Goal: Task Accomplishment & Management: Complete application form

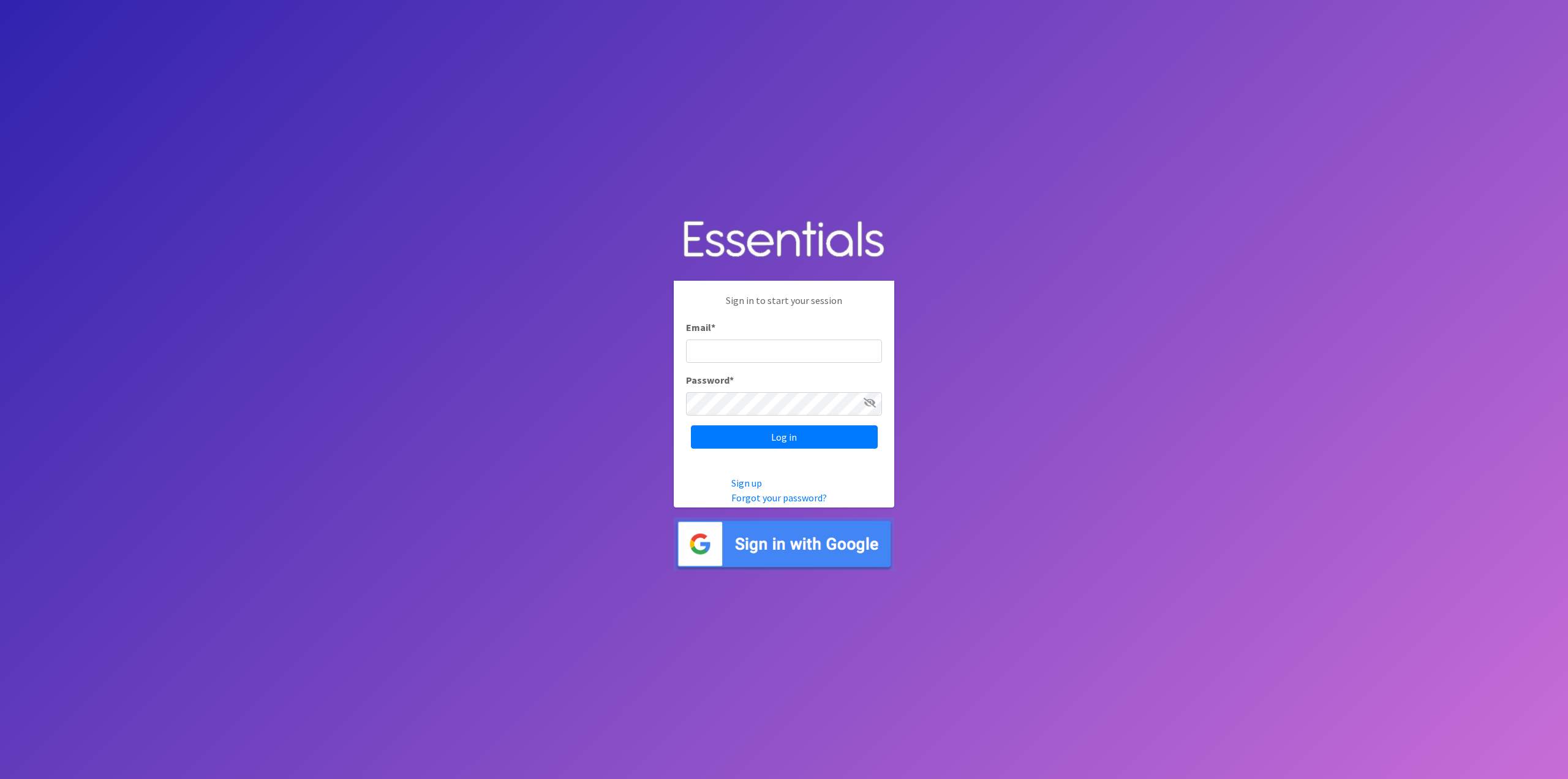
click at [751, 348] on input "Email *" at bounding box center [784, 351] width 196 height 24
type input "[EMAIL_ADDRESS][DOMAIN_NAME]"
click at [691, 425] on input "Log in" at bounding box center [784, 437] width 187 height 24
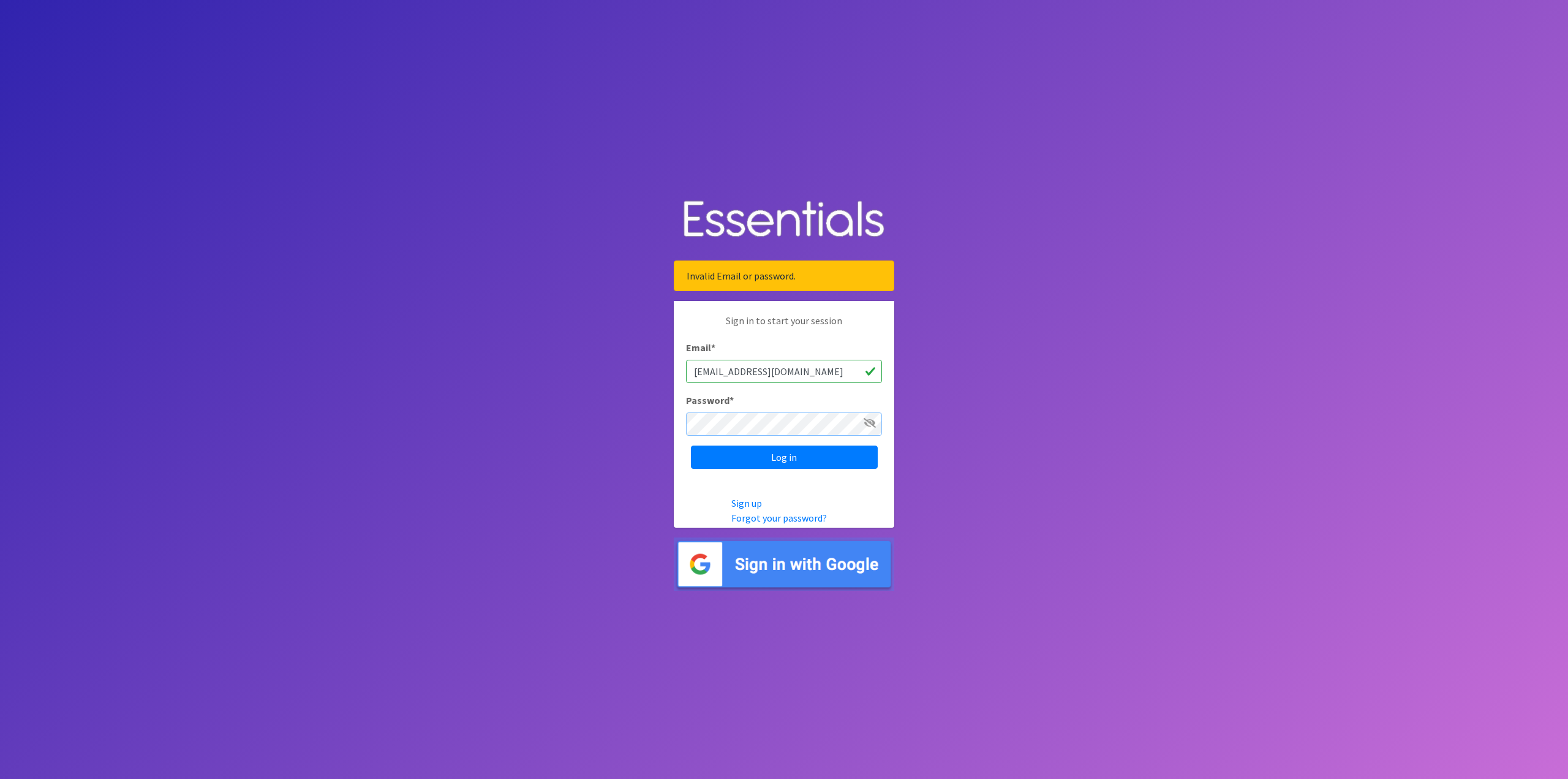
click at [691, 445] on input "Log in" at bounding box center [784, 456] width 187 height 24
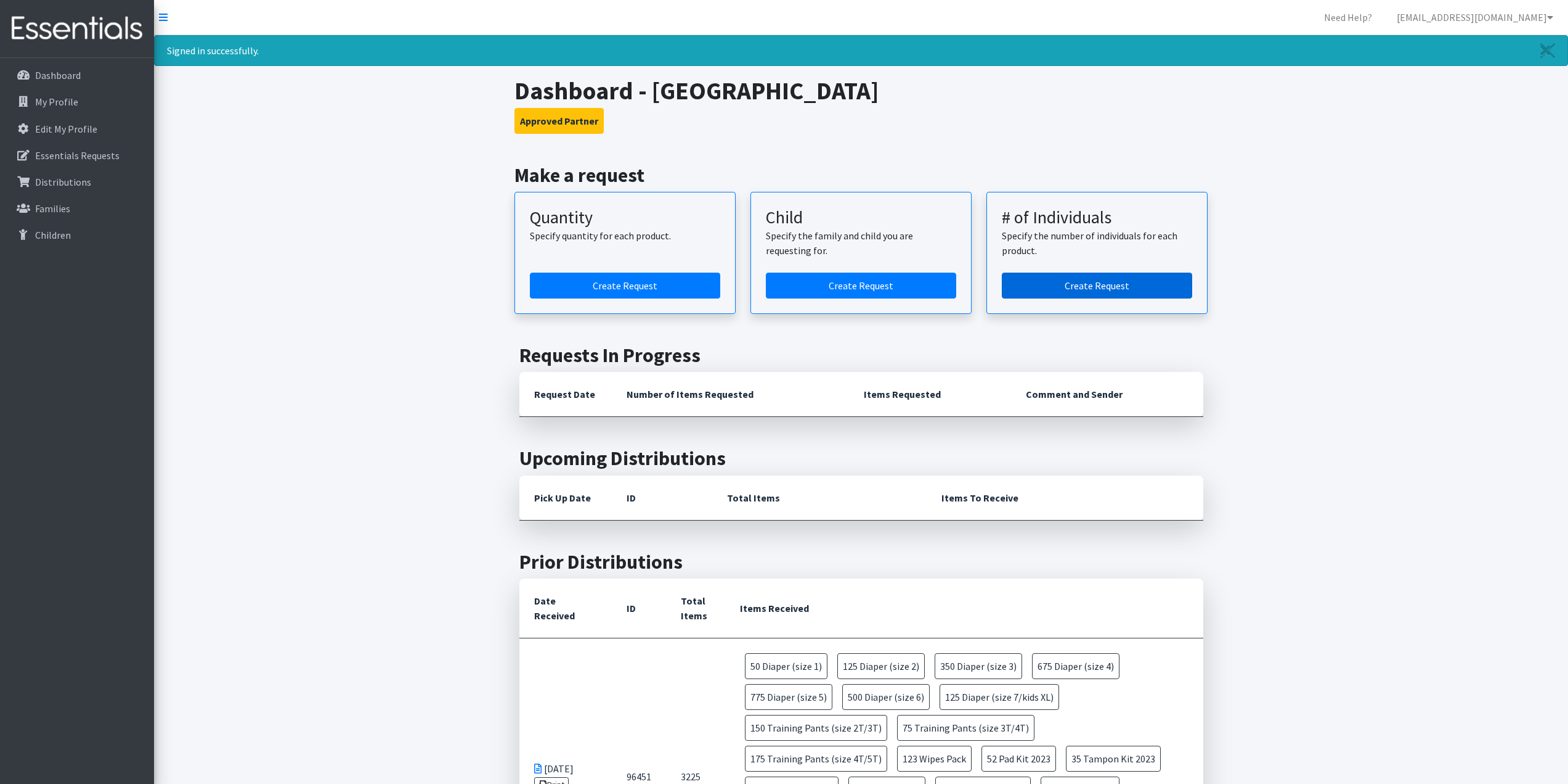
click at [1081, 284] on link "Create Request" at bounding box center [1097, 285] width 190 height 26
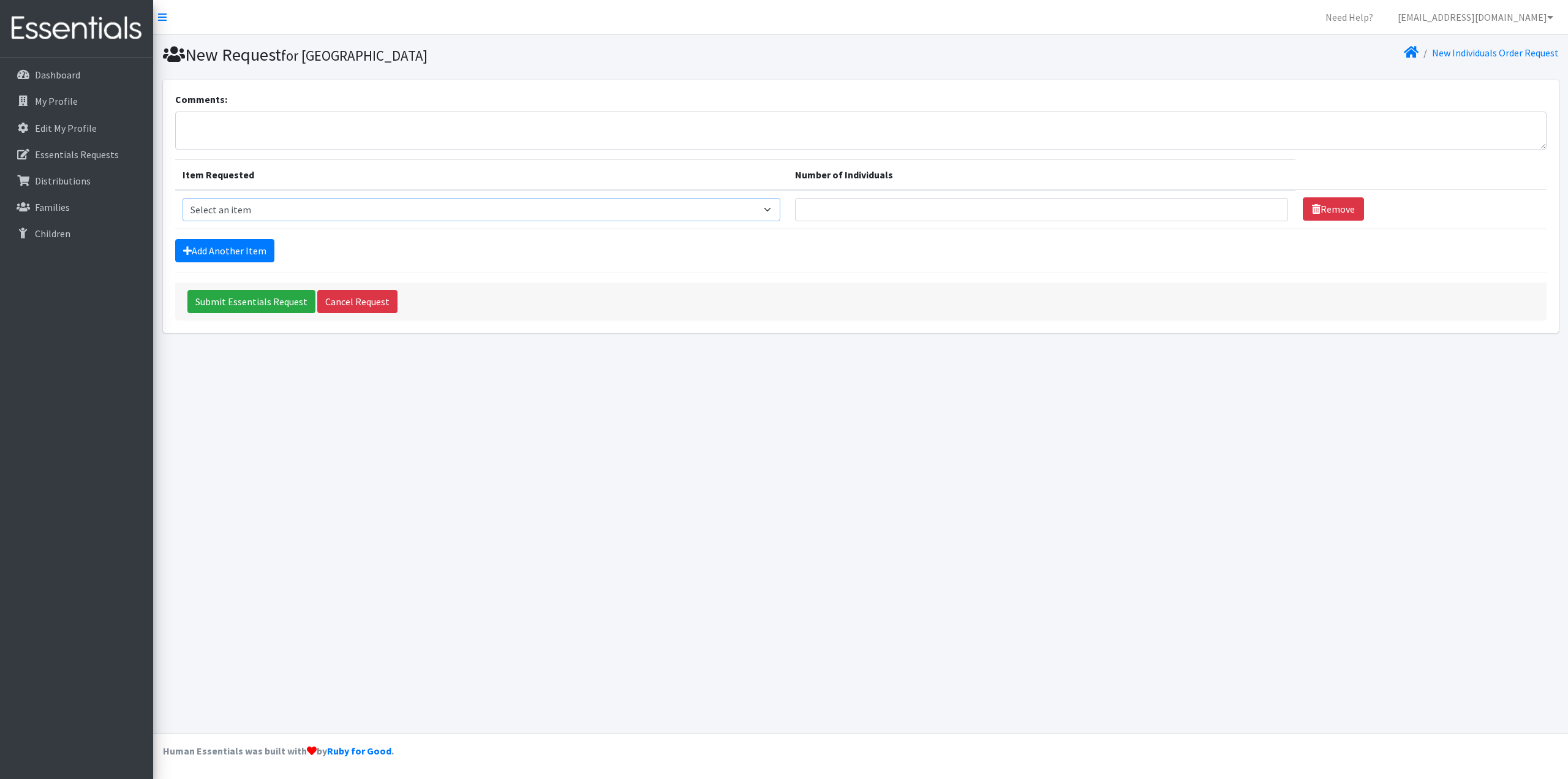
click at [781, 212] on select "Select an item Adult Briefs (Medium) Adult Briefs (XL) Adult Briefs (XS) Adult …" at bounding box center [482, 209] width 598 height 24
select select "4634"
click at [182, 198] on select "Select an item Adult Briefs (Medium) Adult Briefs (XL) Adult Briefs (XS) Adult …" at bounding box center [482, 209] width 598 height 24
click at [923, 206] on input "Number of Individuals" at bounding box center [1041, 209] width 493 height 24
type input "2"
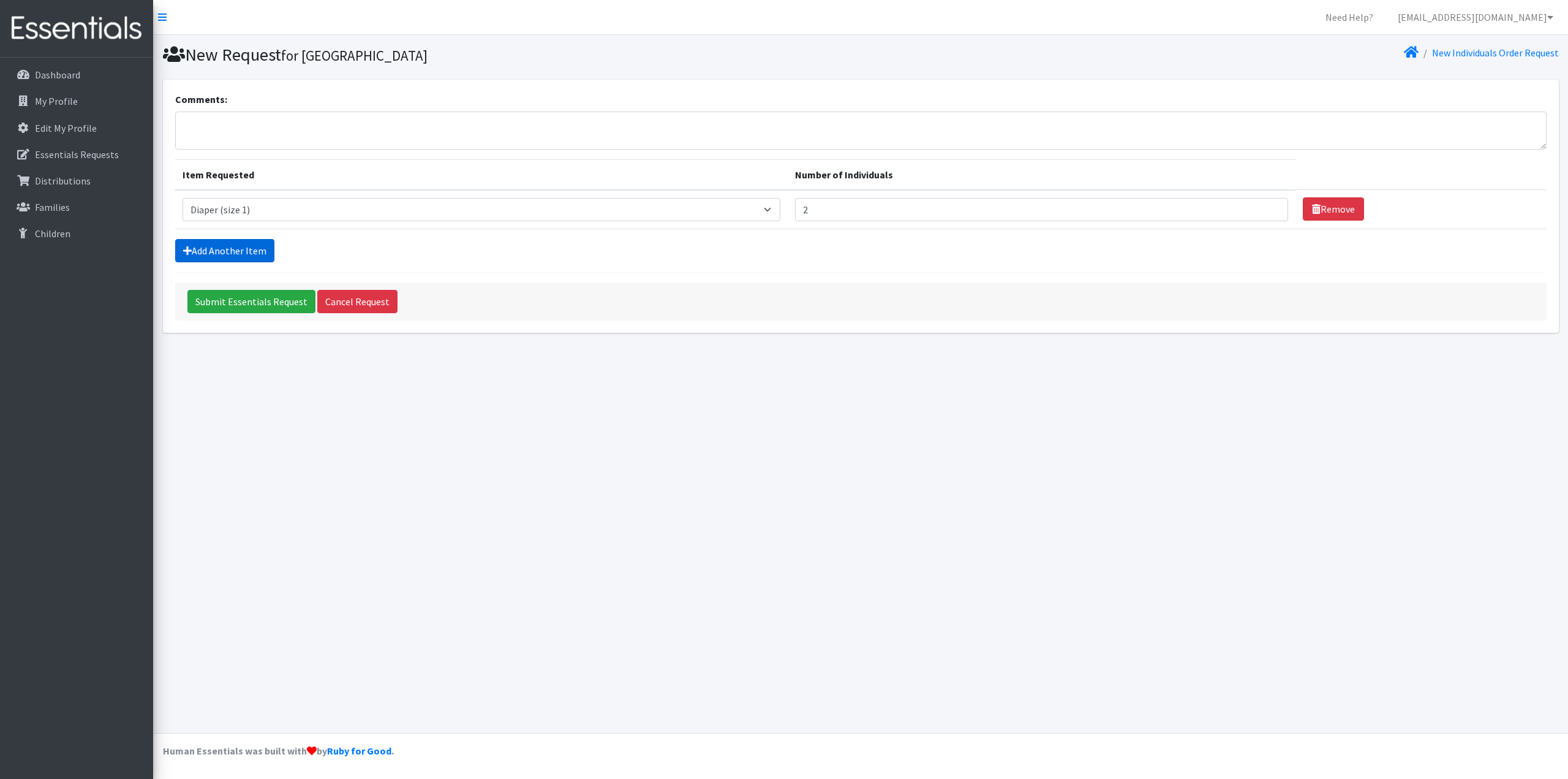
click at [247, 246] on link "Add Another Item" at bounding box center [225, 250] width 100 height 24
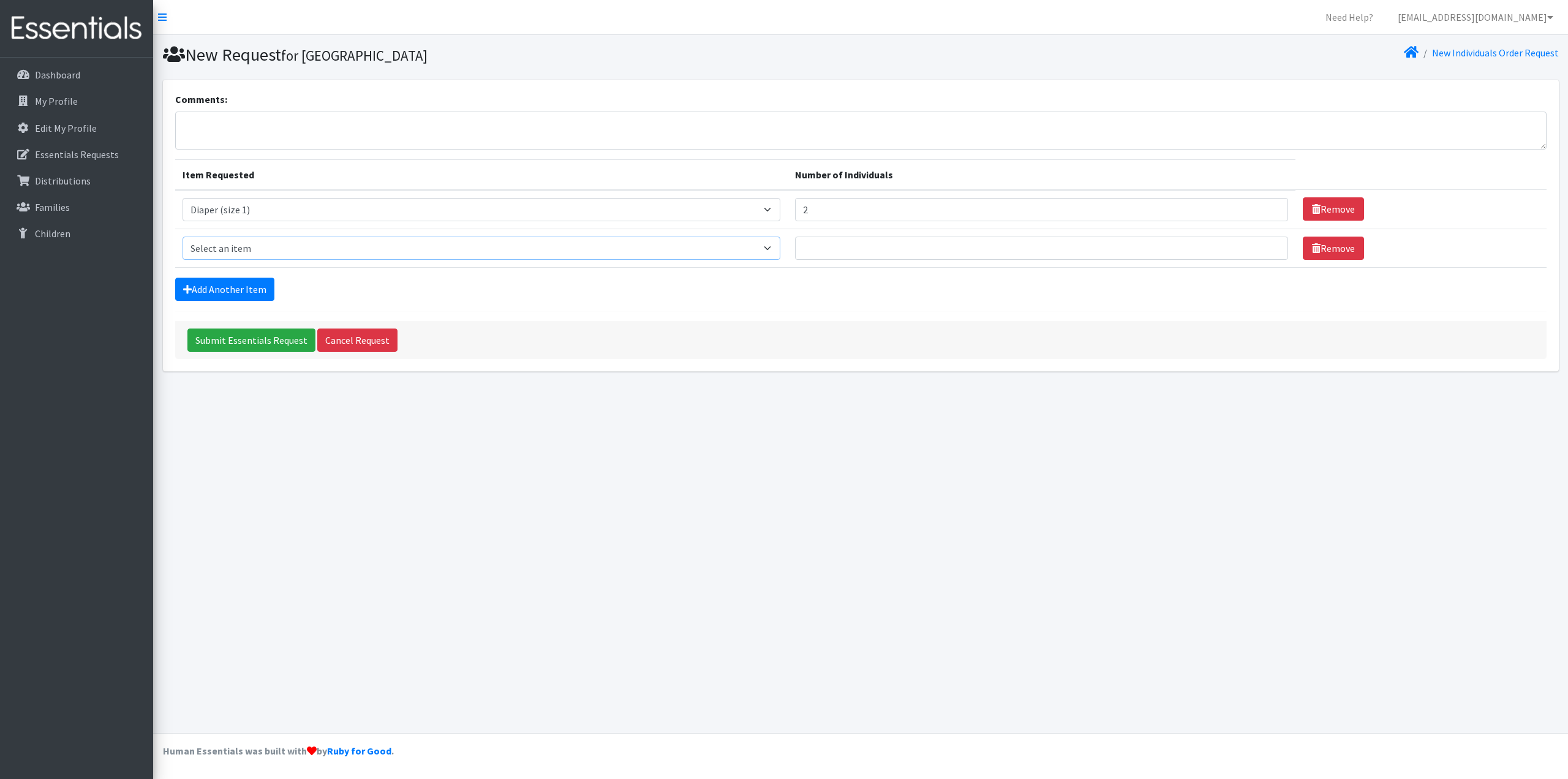
click at [780, 246] on select "Select an item Adult Briefs (Medium) Adult Briefs (XL) Adult Briefs (XS) Adult …" at bounding box center [482, 247] width 598 height 24
select select "4635"
click at [182, 236] on select "Select an item Adult Briefs (Medium) Adult Briefs (XL) Adult Briefs (XS) Adult …" at bounding box center [482, 247] width 598 height 24
click at [853, 246] on input "Number of Individuals" at bounding box center [1041, 247] width 493 height 24
type input "5"
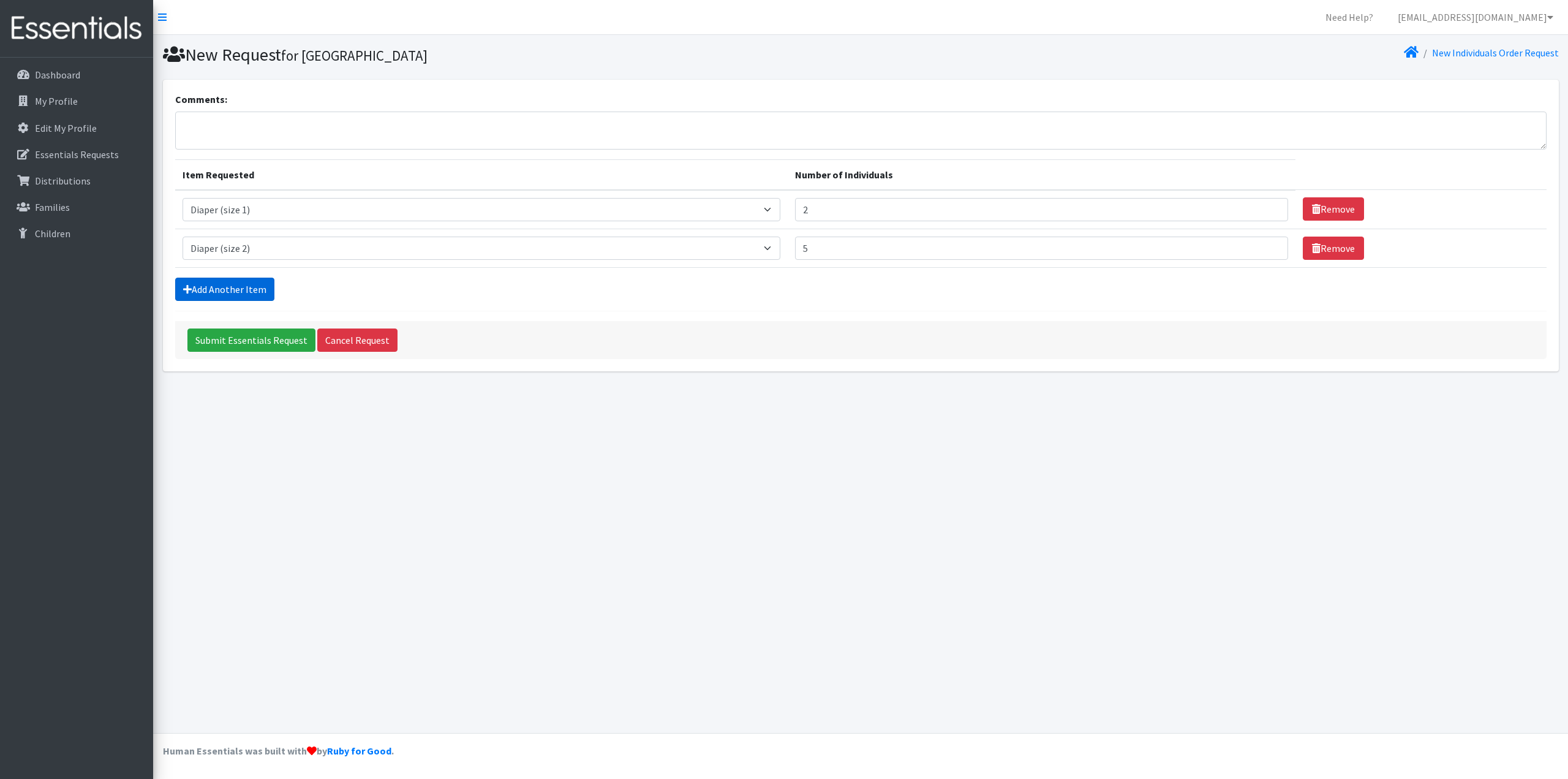
click at [254, 290] on link "Add Another Item" at bounding box center [225, 289] width 100 height 24
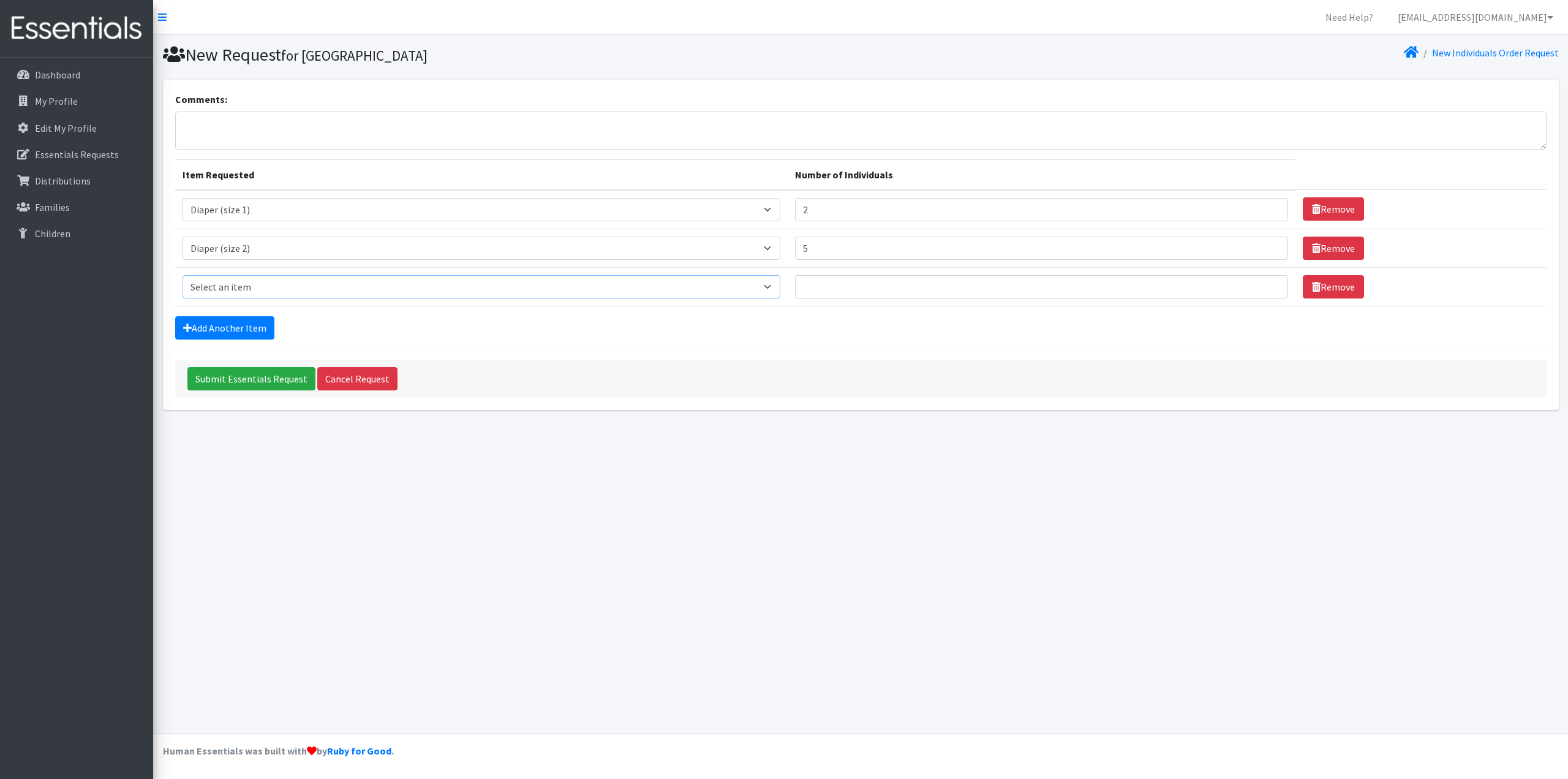
click at [781, 284] on select "Select an item Adult Briefs (Medium) Adult Briefs (XL) Adult Briefs (XS) Adult …" at bounding box center [482, 286] width 598 height 24
select select "4644"
click at [182, 275] on select "Select an item Adult Briefs (Medium) Adult Briefs (XL) Adult Briefs (XS) Adult …" at bounding box center [482, 286] width 598 height 24
click at [857, 291] on input "Number of Individuals" at bounding box center [1041, 286] width 493 height 24
type input "13"
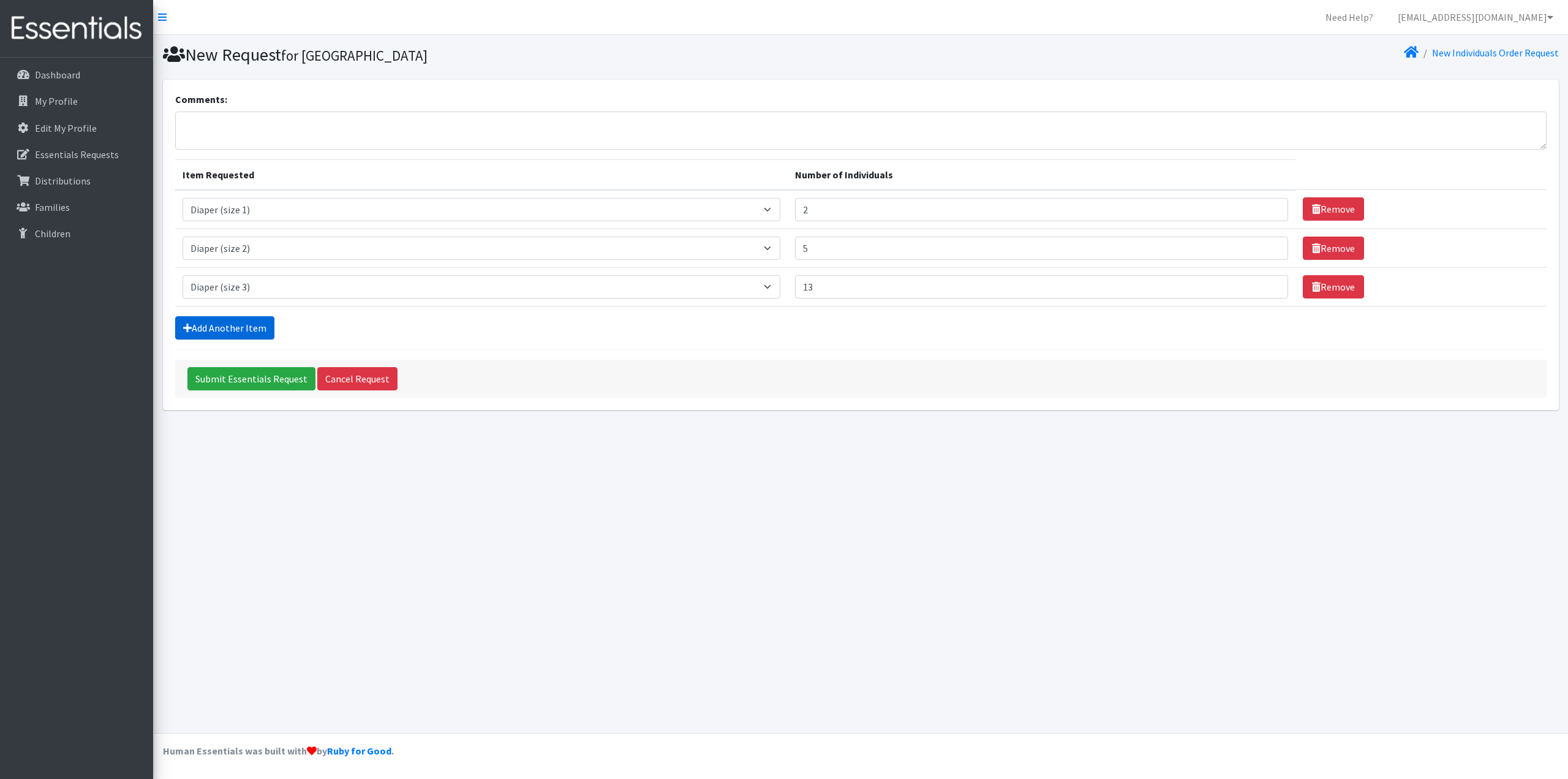
click at [270, 329] on link "Add Another Item" at bounding box center [225, 327] width 100 height 24
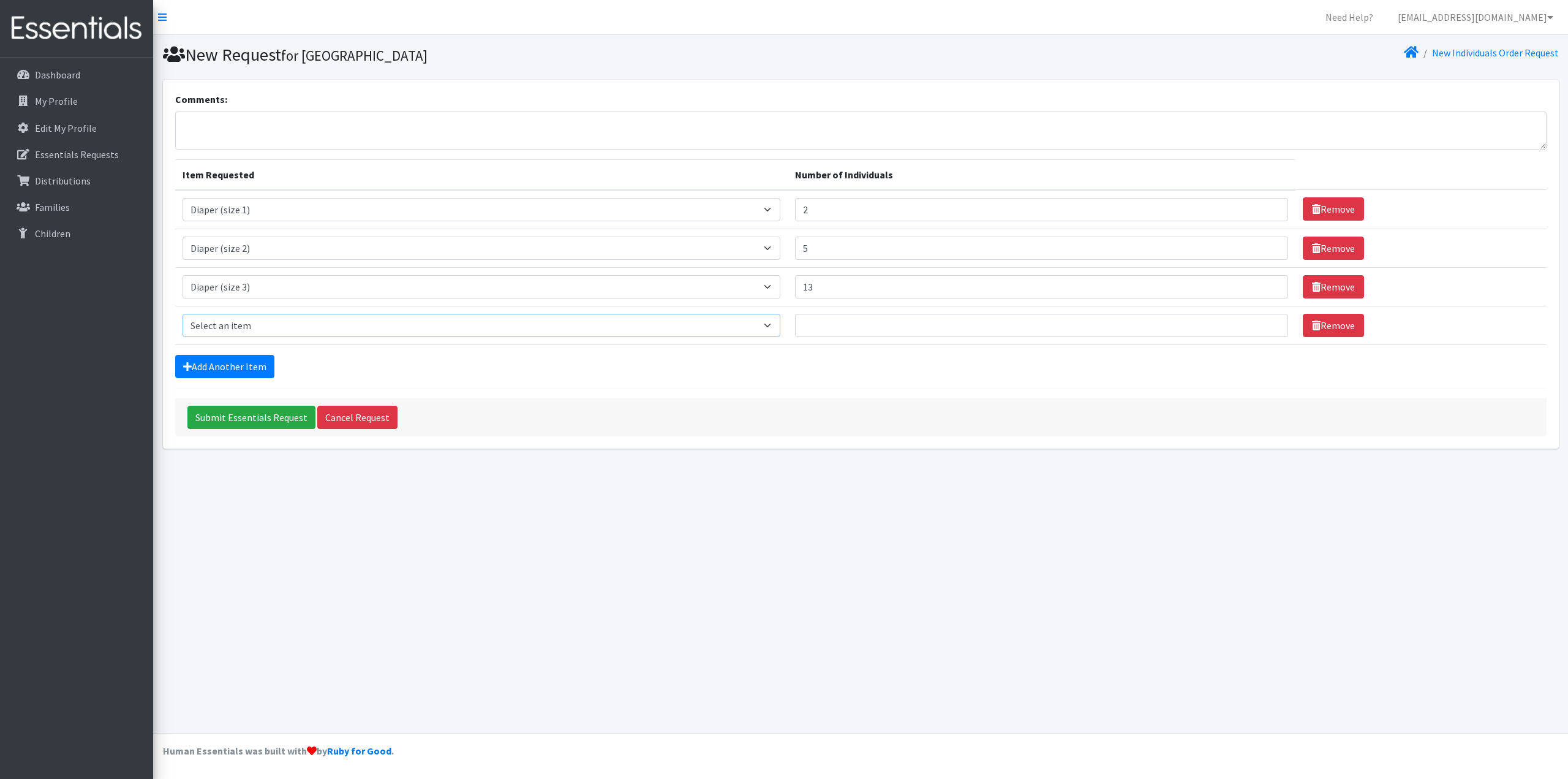
click at [781, 325] on select "Select an item Adult Briefs (Medium) Adult Briefs (XL) Adult Briefs (XS) Adult …" at bounding box center [482, 325] width 598 height 24
select select "4645"
click at [182, 313] on select "Select an item Adult Briefs (Medium) Adult Briefs (XL) Adult Briefs (XS) Adult …" at bounding box center [482, 325] width 598 height 24
click at [823, 320] on input "Number of Individuals" at bounding box center [1041, 325] width 493 height 24
type input "27"
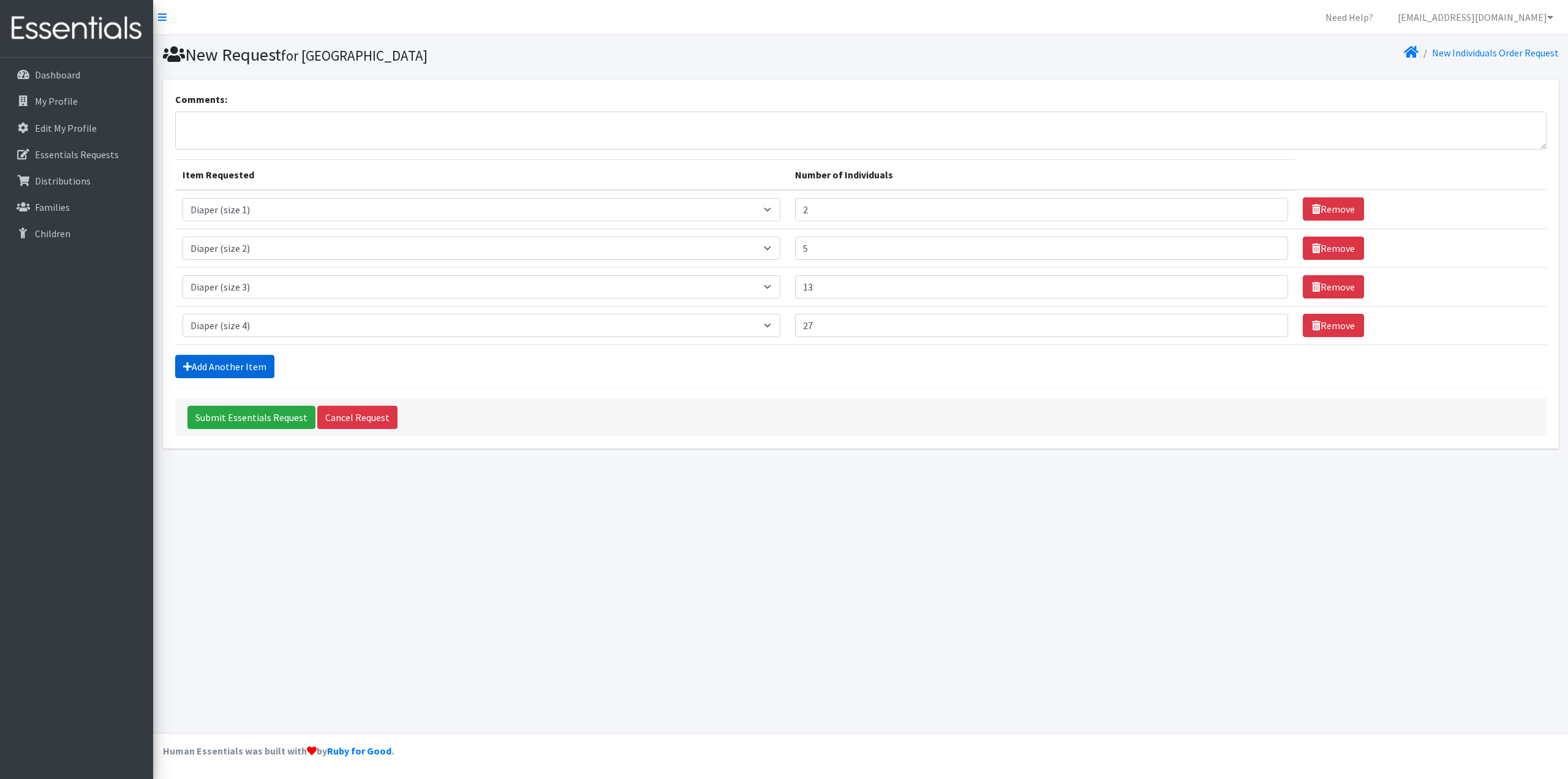
click at [248, 361] on link "Add Another Item" at bounding box center [225, 366] width 100 height 24
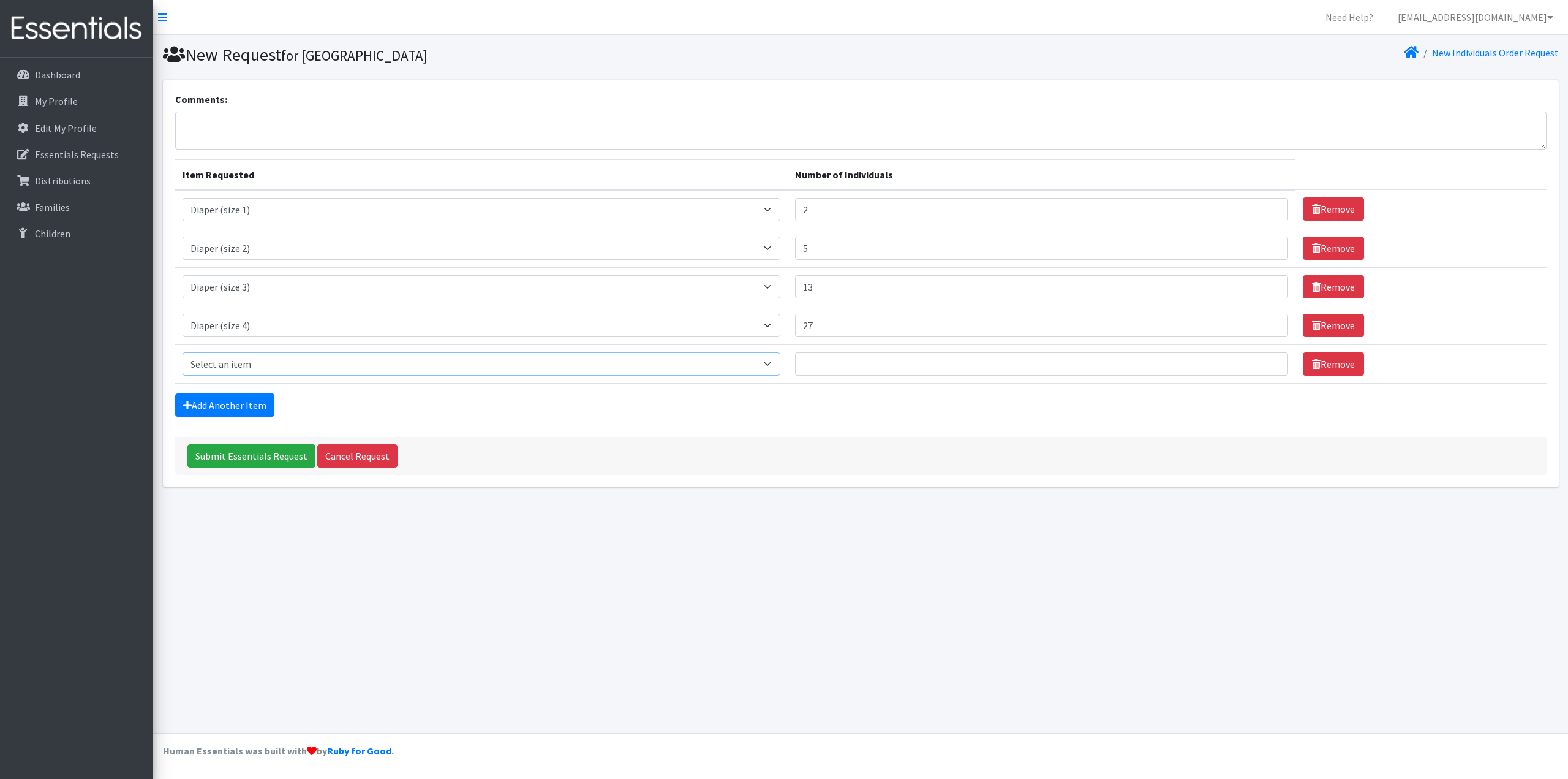
click at [781, 365] on select "Select an item Adult Briefs (Medium) Adult Briefs (XL) Adult Briefs (XS) Adult …" at bounding box center [482, 363] width 598 height 24
select select "4646"
click at [182, 352] on select "Select an item Adult Briefs (Medium) Adult Briefs (XL) Adult Briefs (XS) Adult …" at bounding box center [482, 363] width 598 height 24
click at [855, 362] on input "Number of Individuals" at bounding box center [1041, 363] width 493 height 24
type input "34"
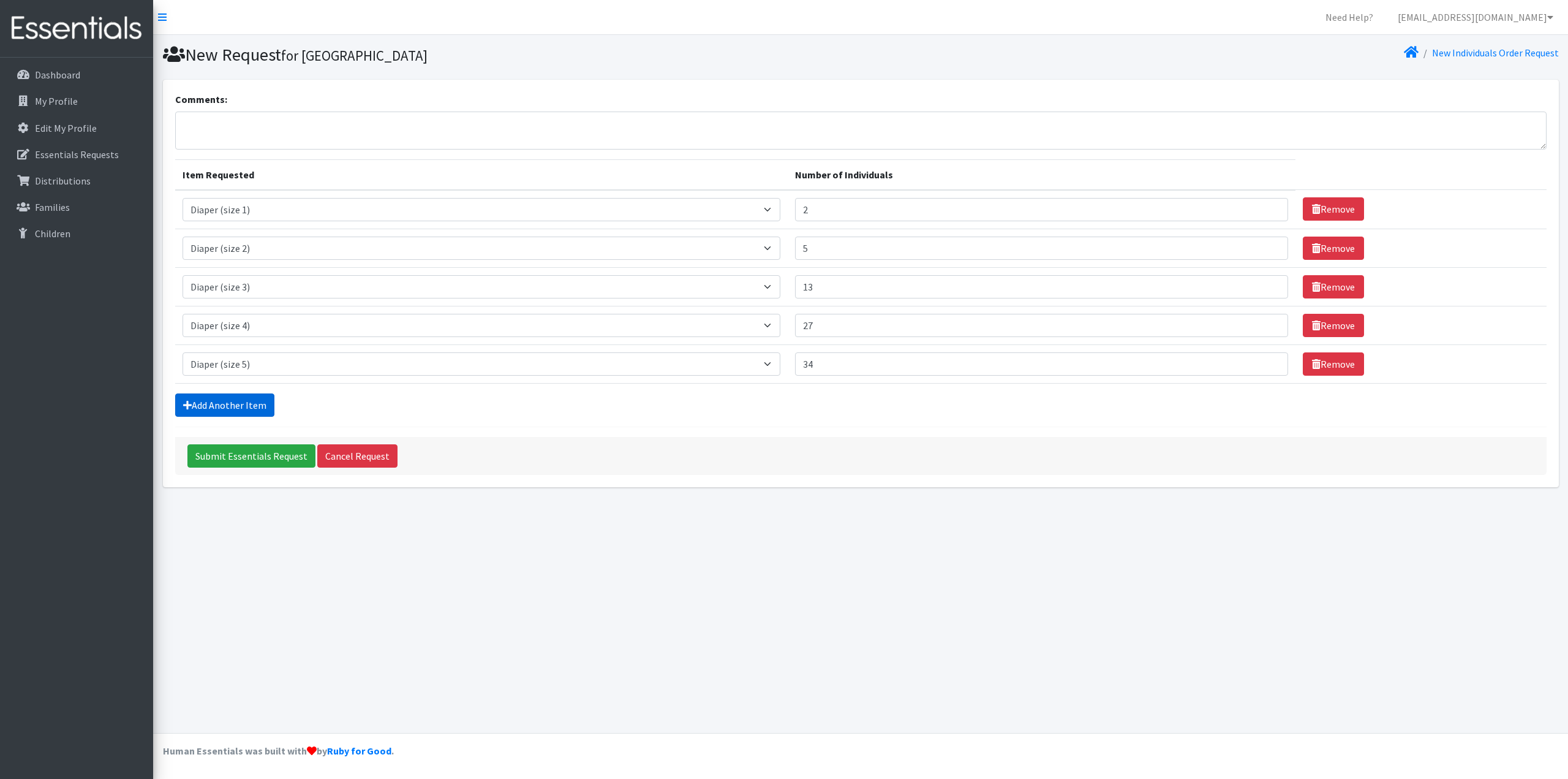
click at [228, 408] on link "Add Another Item" at bounding box center [225, 405] width 100 height 24
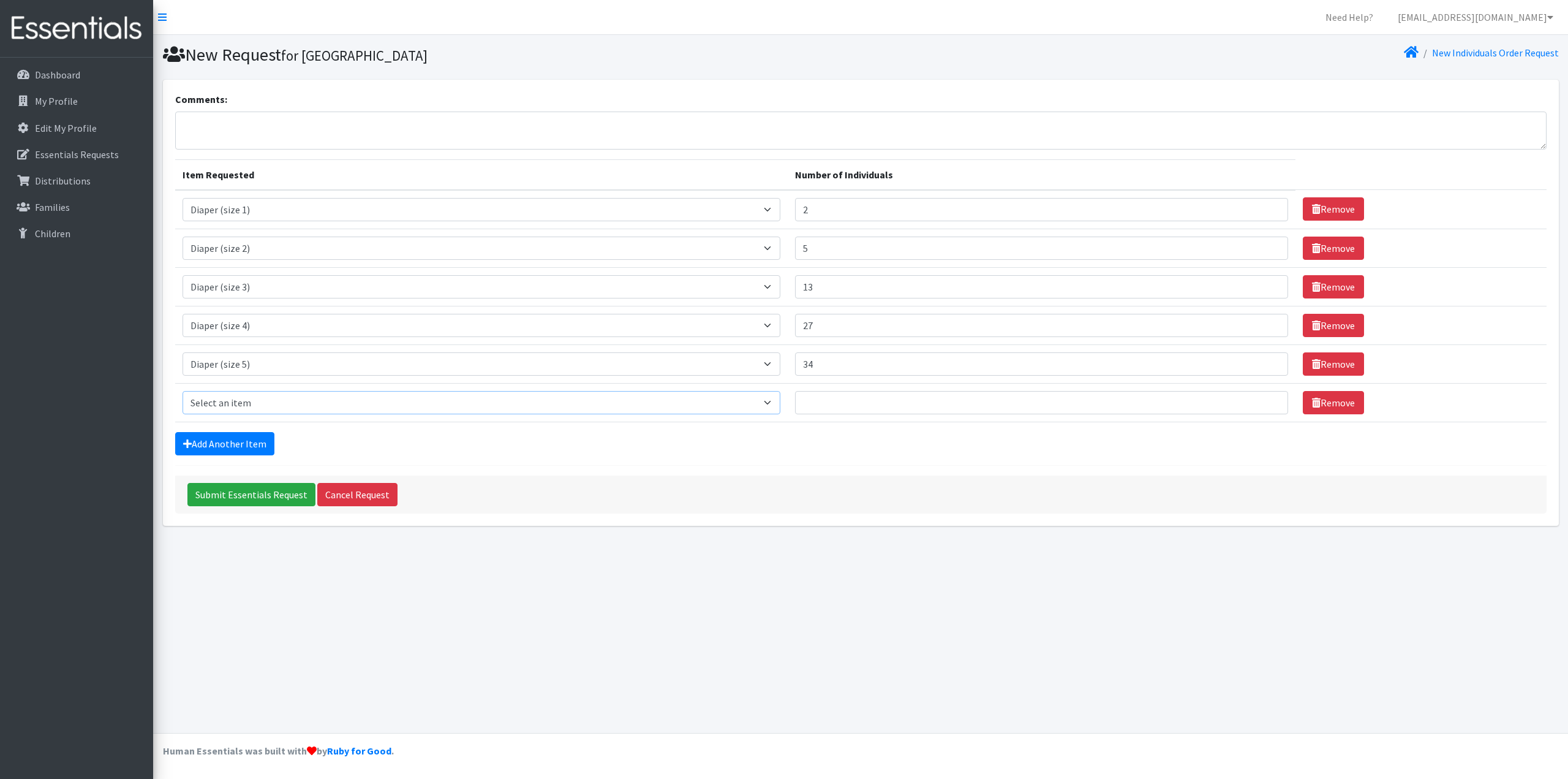
click at [781, 405] on select "Select an item Adult Briefs (Medium) Adult Briefs (XL) Adult Briefs (XS) Adult …" at bounding box center [482, 403] width 598 height 24
select select "4649"
click at [182, 391] on select "Select an item Adult Briefs (Medium) Adult Briefs (XL) Adult Briefs (XS) Adult …" at bounding box center [482, 403] width 598 height 24
click at [837, 401] on input "Number of Individuals" at bounding box center [1041, 403] width 493 height 24
type input "22"
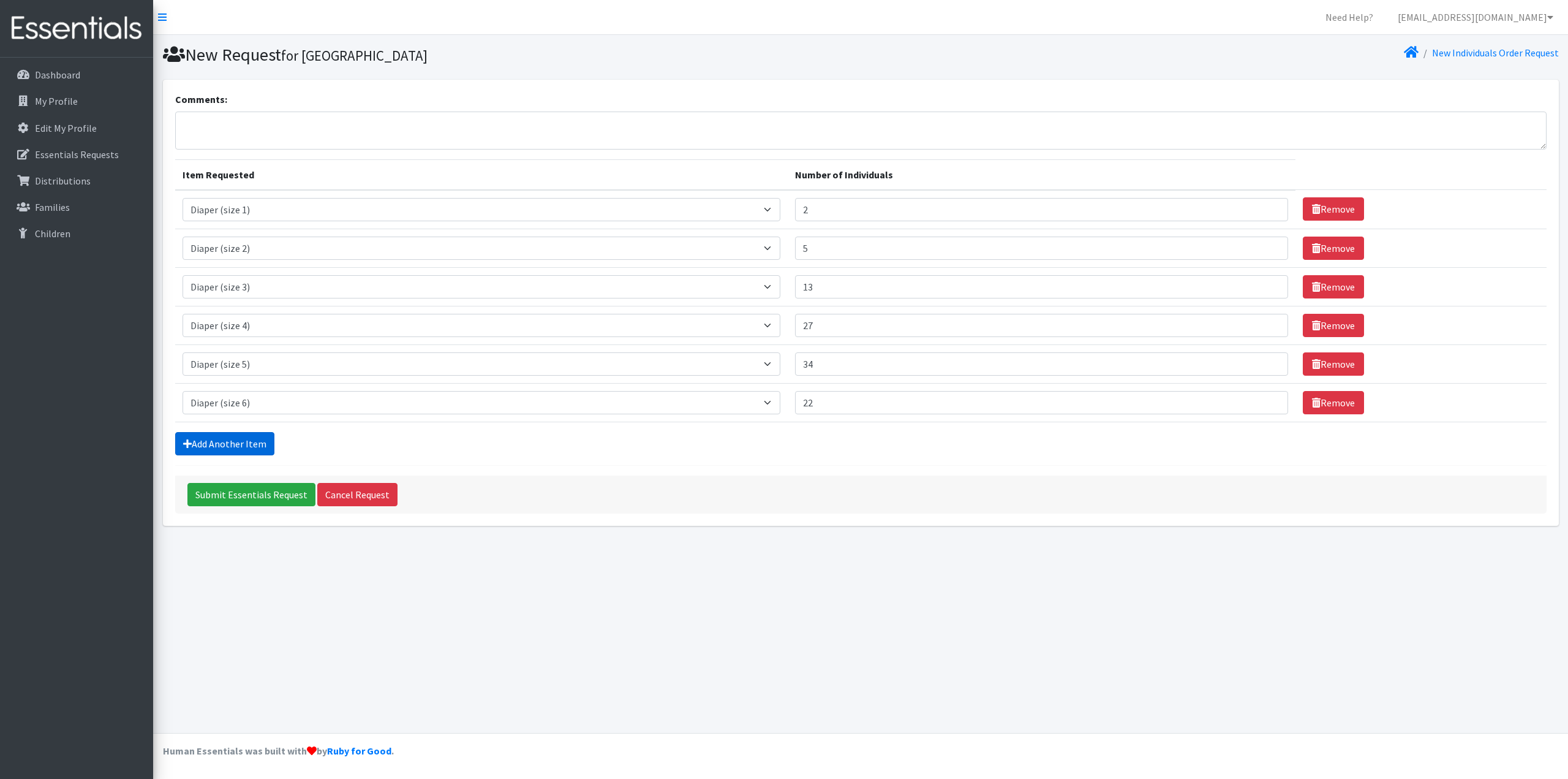
click at [204, 444] on link "Add Another Item" at bounding box center [225, 443] width 100 height 24
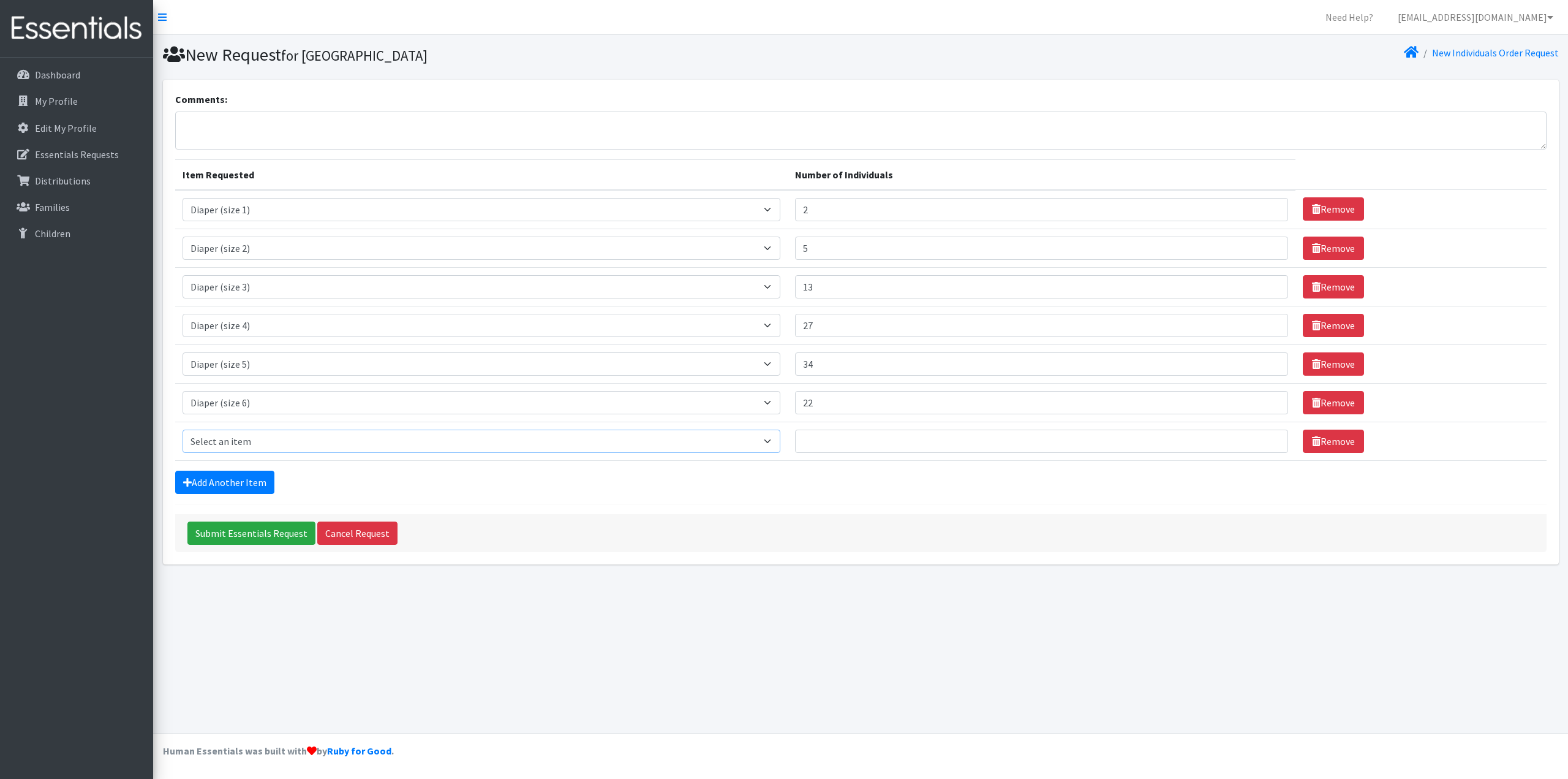
click at [781, 440] on select "Select an item Adult Briefs (Medium) Adult Briefs (XL) Adult Briefs (XS) Adult …" at bounding box center [482, 441] width 598 height 24
select select "5868"
click at [182, 430] on select "Select an item Adult Briefs (Medium) Adult Briefs (XL) Adult Briefs (XS) Adult …" at bounding box center [482, 441] width 598 height 24
click at [849, 442] on input "Number of Individuals" at bounding box center [1041, 441] width 493 height 24
type input "5"
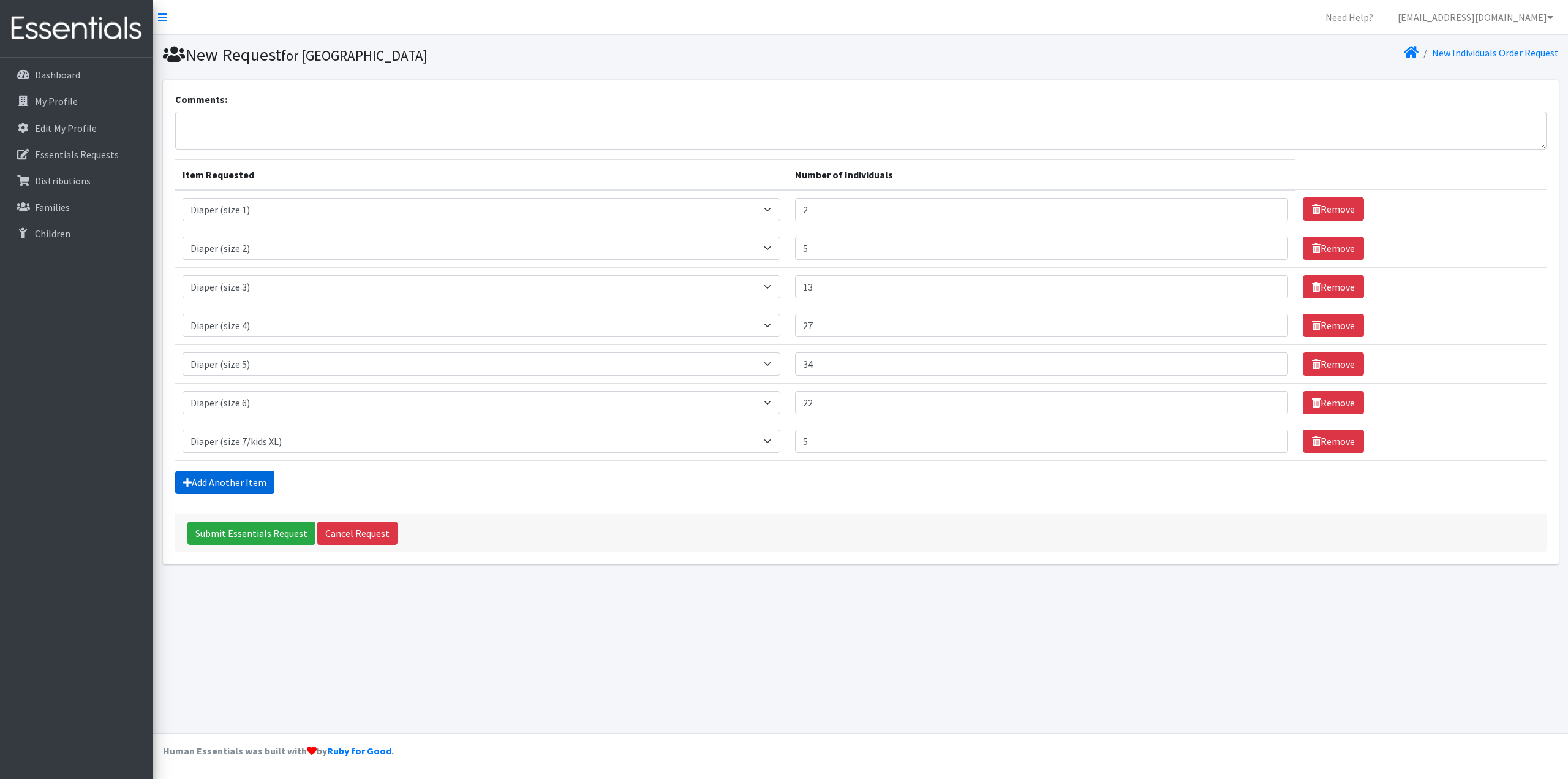
click at [234, 477] on link "Add Another Item" at bounding box center [225, 482] width 100 height 24
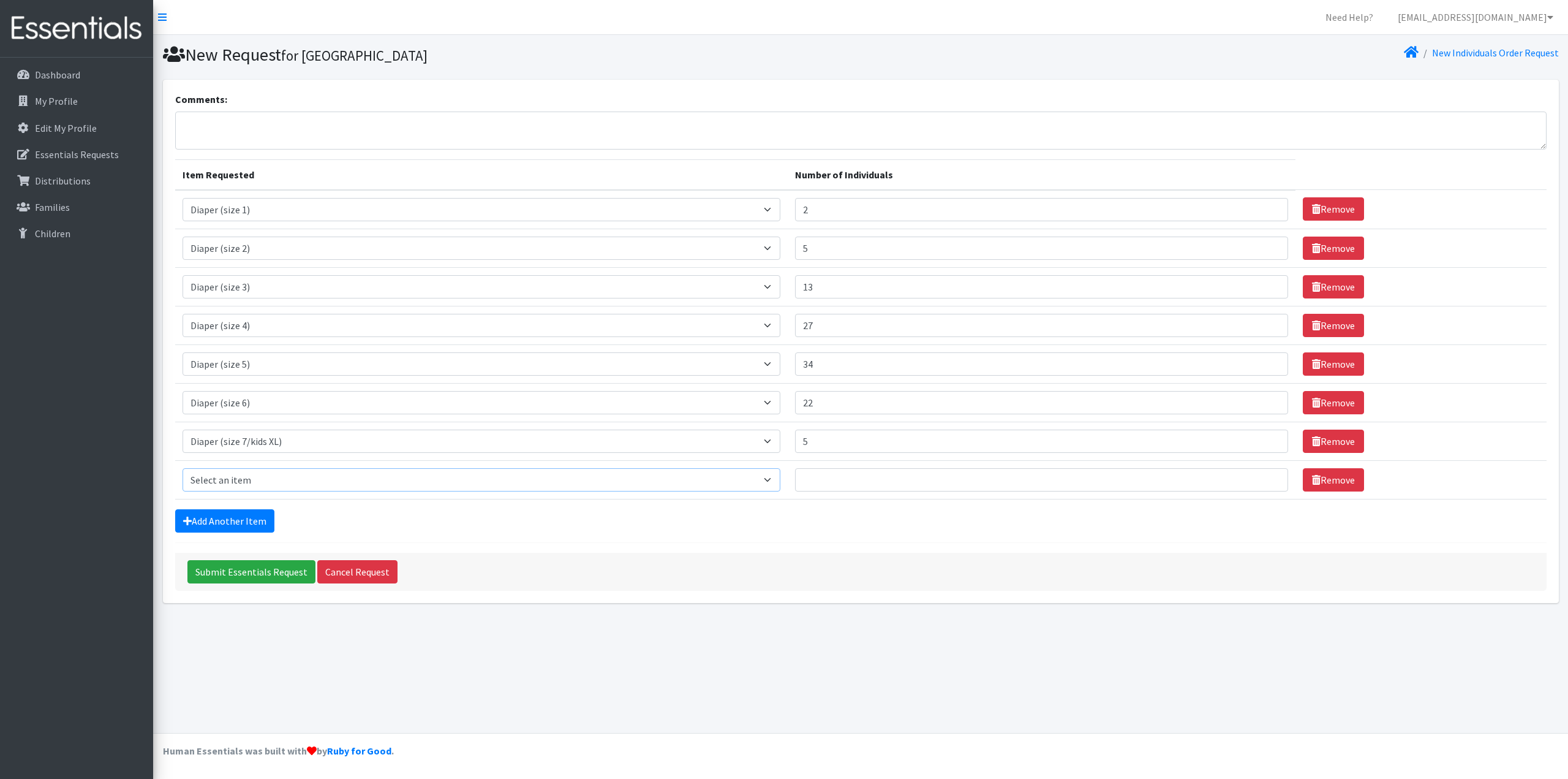
drag, startPoint x: 783, startPoint y: 482, endPoint x: 700, endPoint y: 470, distance: 83.9
click at [781, 482] on select "Select an item Adult Briefs (Medium) Adult Briefs (XL) Adult Briefs (XS) Adult …" at bounding box center [482, 480] width 598 height 24
select select "5865"
click at [182, 469] on select "Select an item Adult Briefs (Medium) Adult Briefs (XL) Adult Briefs (XS) Adult …" at bounding box center [482, 480] width 598 height 24
click at [853, 483] on input "Number of Individuals" at bounding box center [1041, 480] width 493 height 24
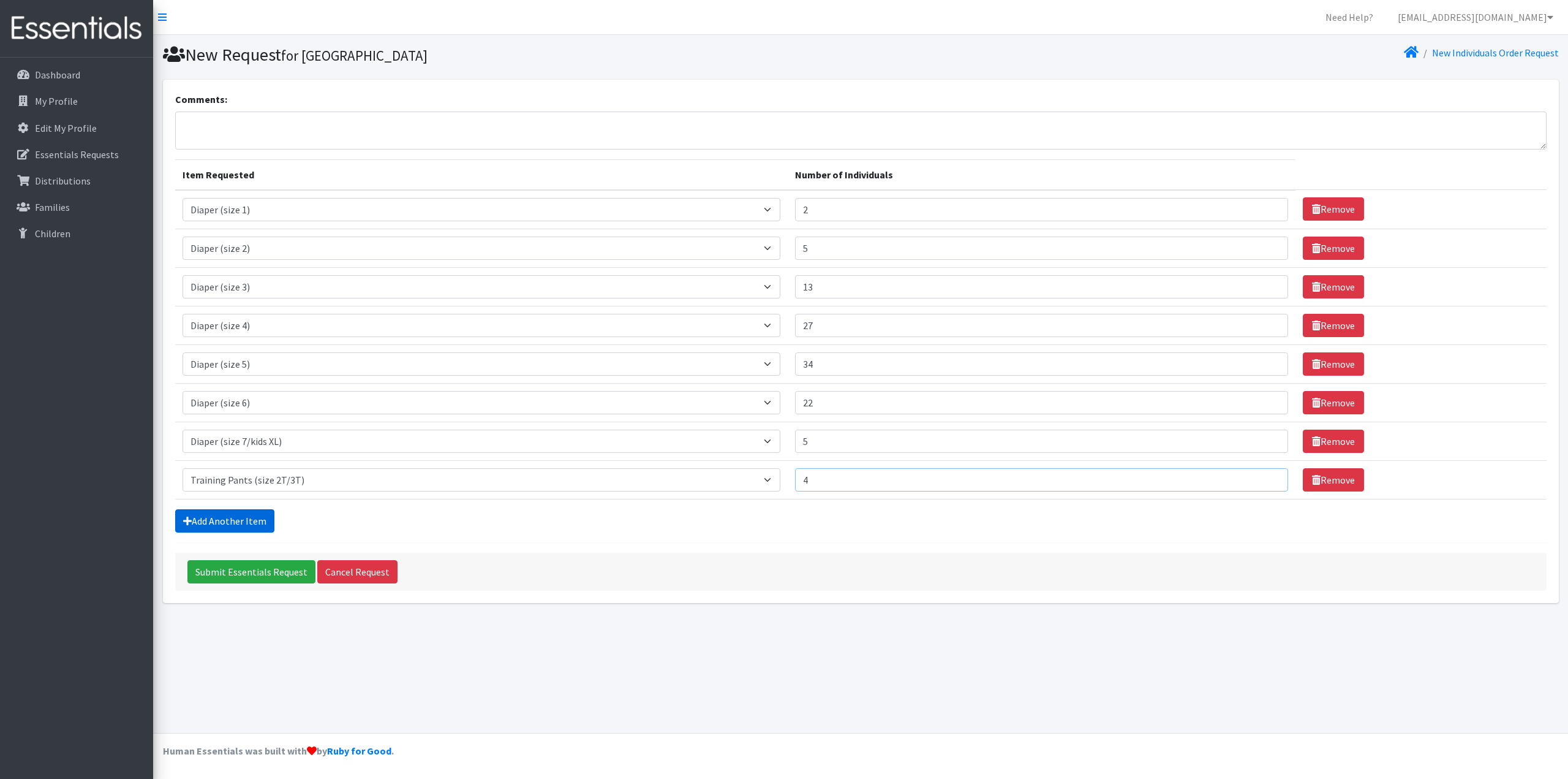
type input "4"
click at [236, 523] on link "Add Another Item" at bounding box center [225, 520] width 100 height 24
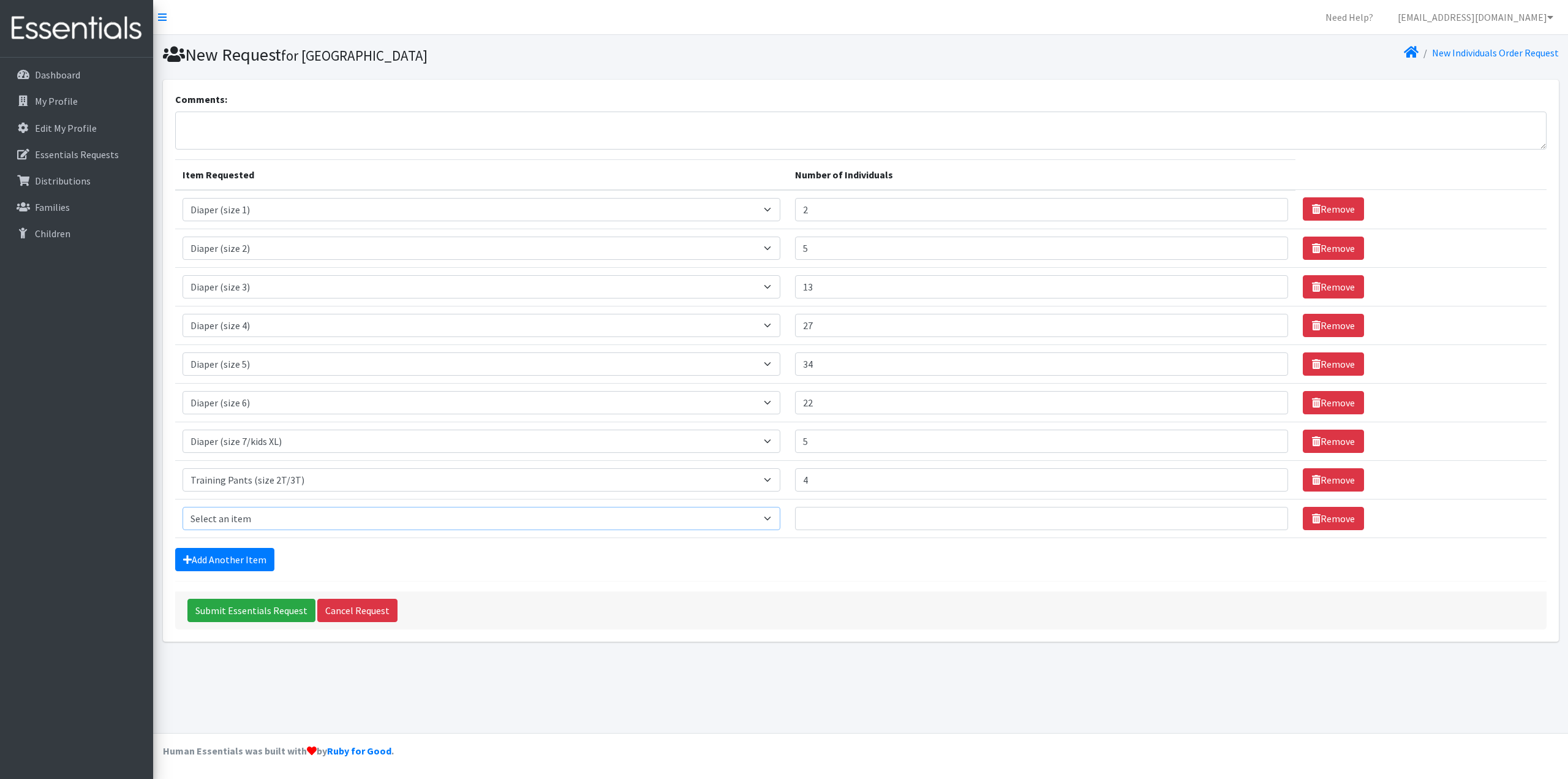
drag, startPoint x: 784, startPoint y: 516, endPoint x: 771, endPoint y: 515, distance: 13.0
click at [781, 516] on select "Select an item Adult Briefs (Medium) Adult Briefs (XL) Adult Briefs (XS) Adult …" at bounding box center [482, 518] width 598 height 24
select select "5866"
click at [182, 507] on select "Select an item Adult Briefs (Medium) Adult Briefs (XL) Adult Briefs (XS) Adult …" at bounding box center [482, 518] width 598 height 24
click at [835, 521] on input "Number of Individuals" at bounding box center [1041, 518] width 493 height 24
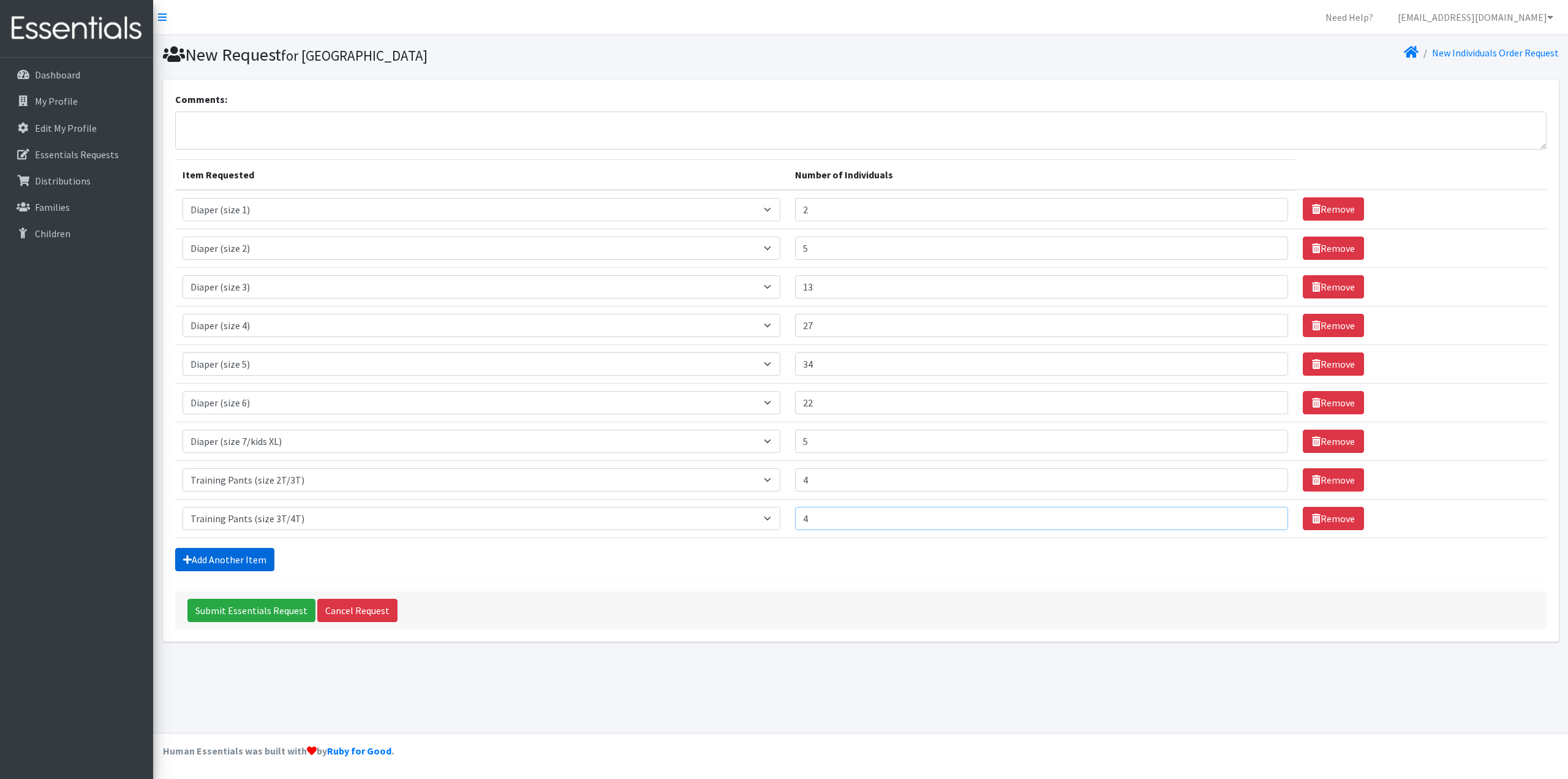
type input "4"
click at [256, 558] on link "Add Another Item" at bounding box center [225, 559] width 100 height 24
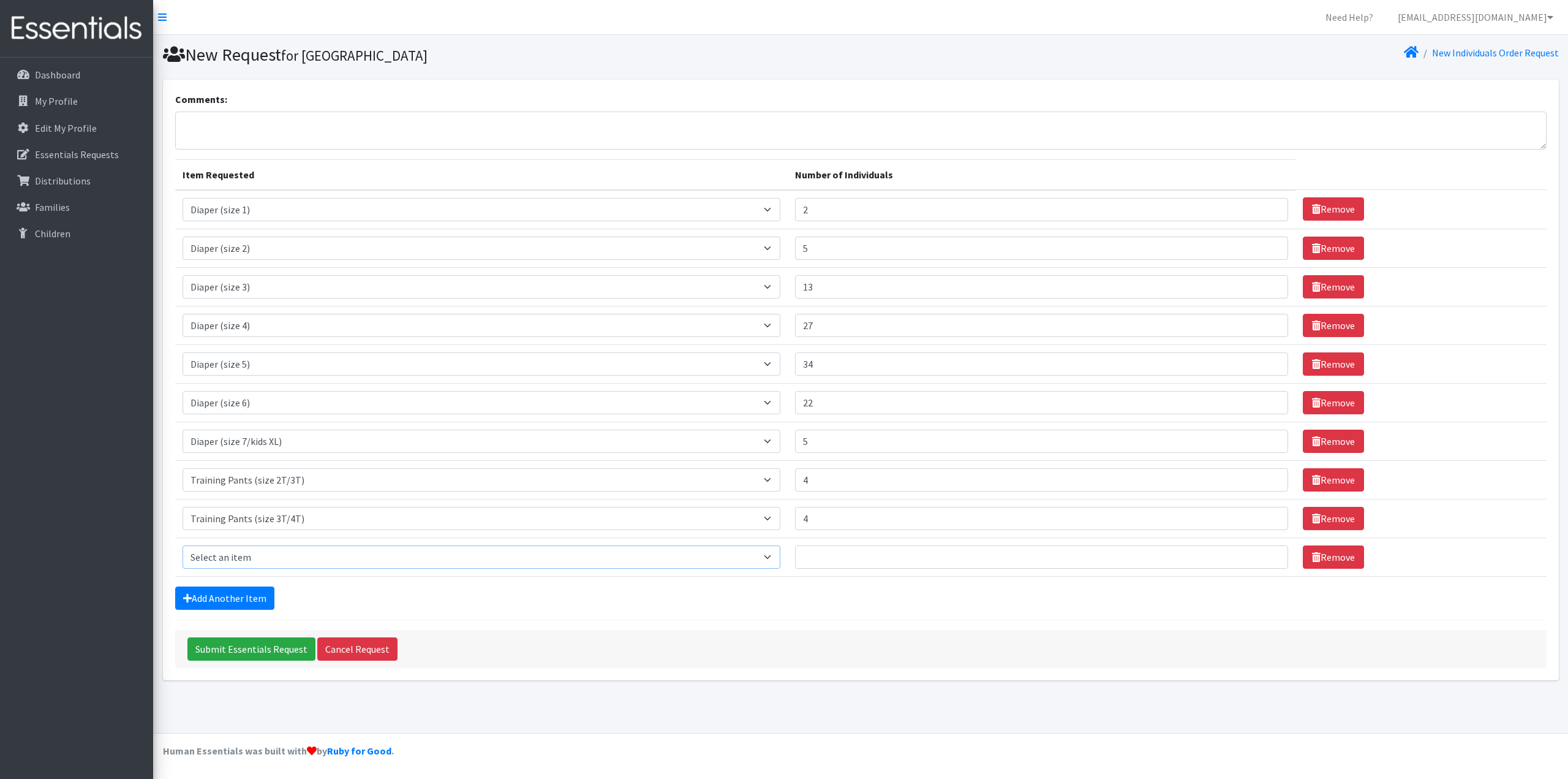
click at [777, 556] on select "Select an item Adult Briefs (Medium) Adult Briefs (XL) Adult Briefs (XS) Adult …" at bounding box center [482, 557] width 598 height 24
select select "5867"
click at [182, 546] on select "Select an item Adult Briefs (Medium) Adult Briefs (XL) Adult Briefs (XS) Adult …" at bounding box center [482, 557] width 598 height 24
click at [846, 555] on input "Number of Individuals" at bounding box center [1041, 557] width 493 height 24
type input "10"
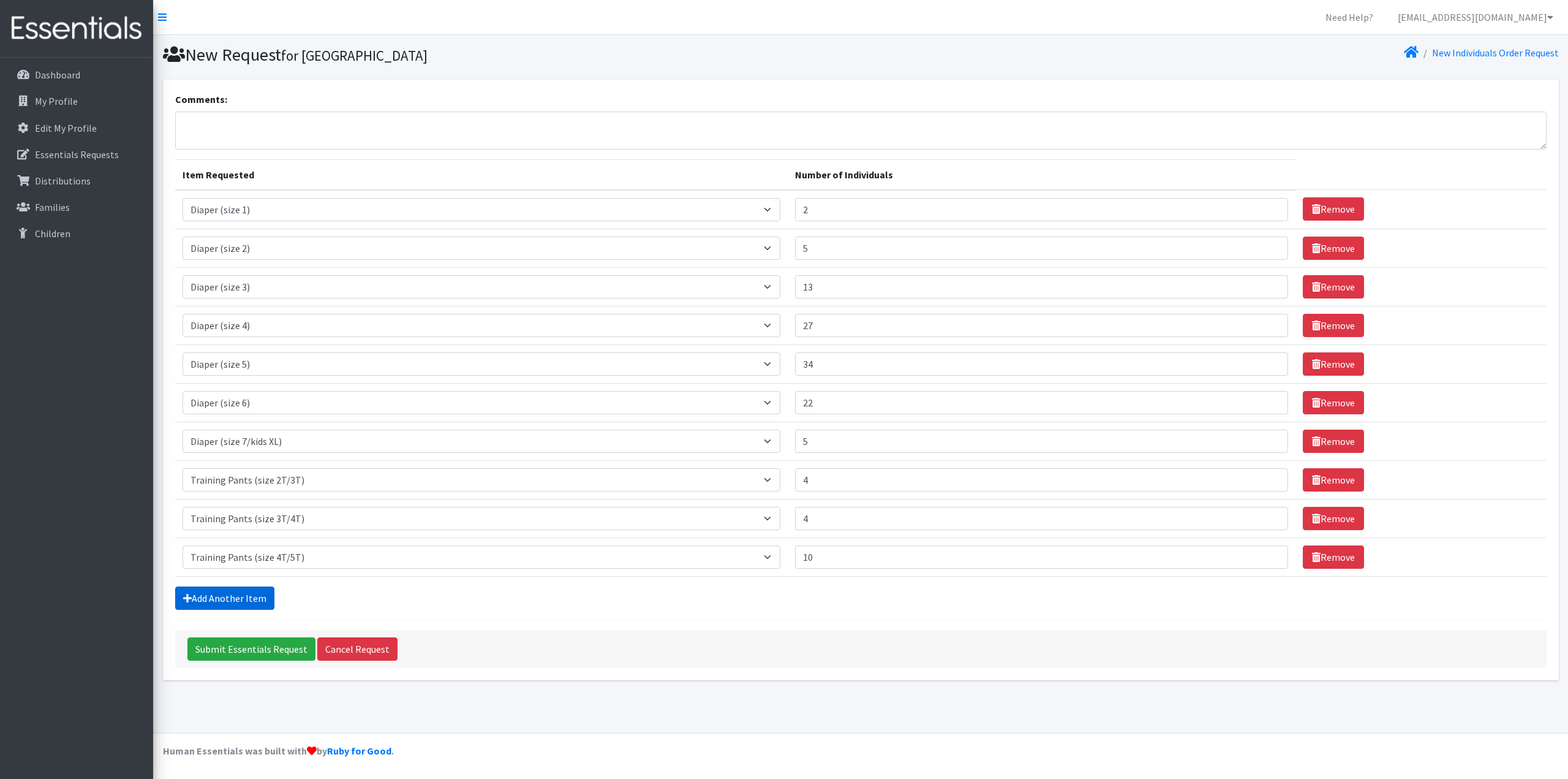
click at [242, 598] on link "Add Another Item" at bounding box center [225, 597] width 100 height 24
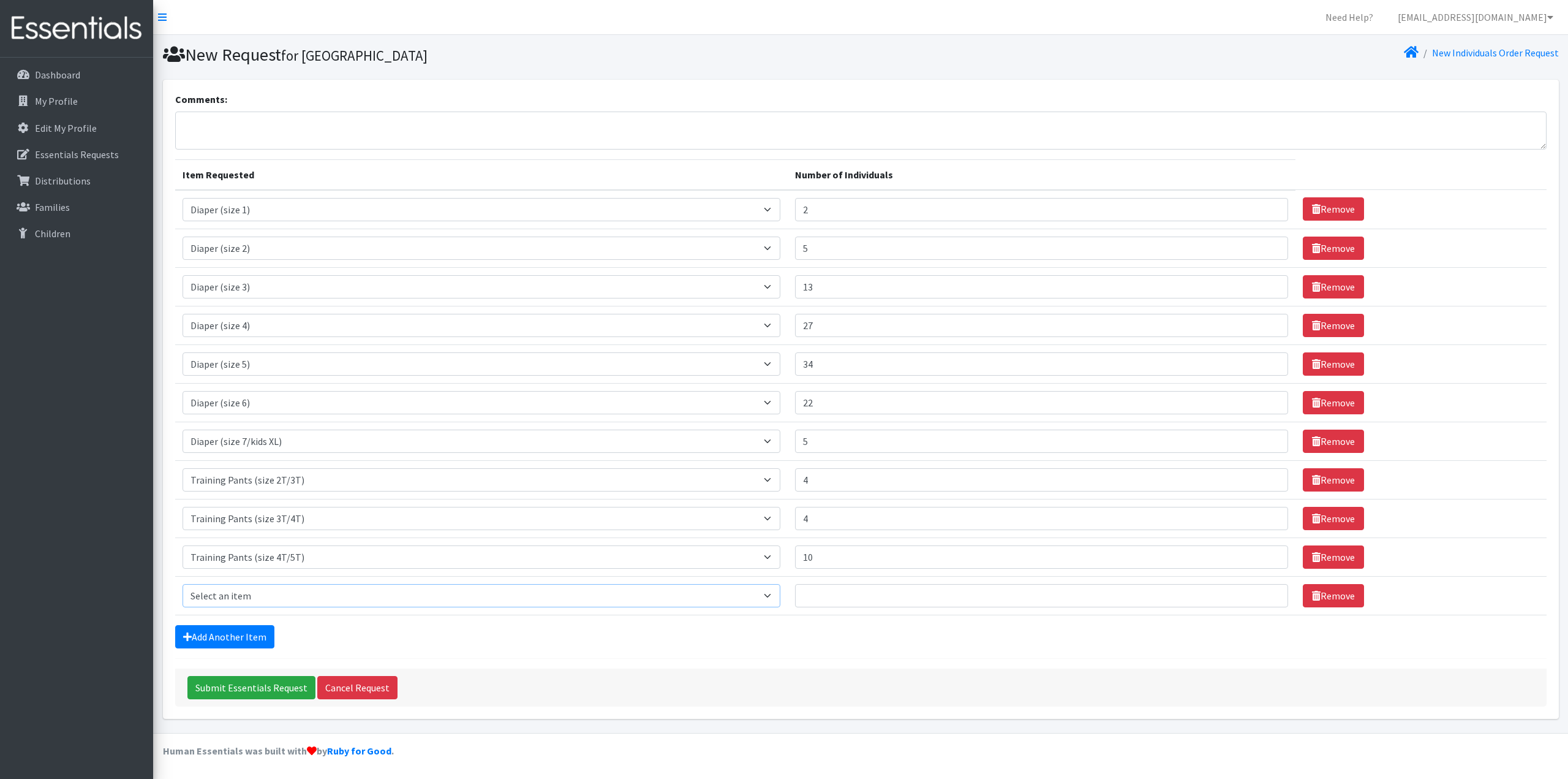
drag, startPoint x: 779, startPoint y: 598, endPoint x: 758, endPoint y: 595, distance: 21.2
click at [779, 598] on select "Select an item Adult Briefs (Medium) Adult Briefs (XL) Adult Briefs (XS) Adult …" at bounding box center [482, 596] width 598 height 24
select select "4665"
click at [182, 584] on select "Select an item Adult Briefs (Medium) Adult Briefs (XL) Adult Briefs (XS) Adult …" at bounding box center [482, 596] width 598 height 24
click at [879, 596] on input "Number of Individuals" at bounding box center [1041, 596] width 493 height 24
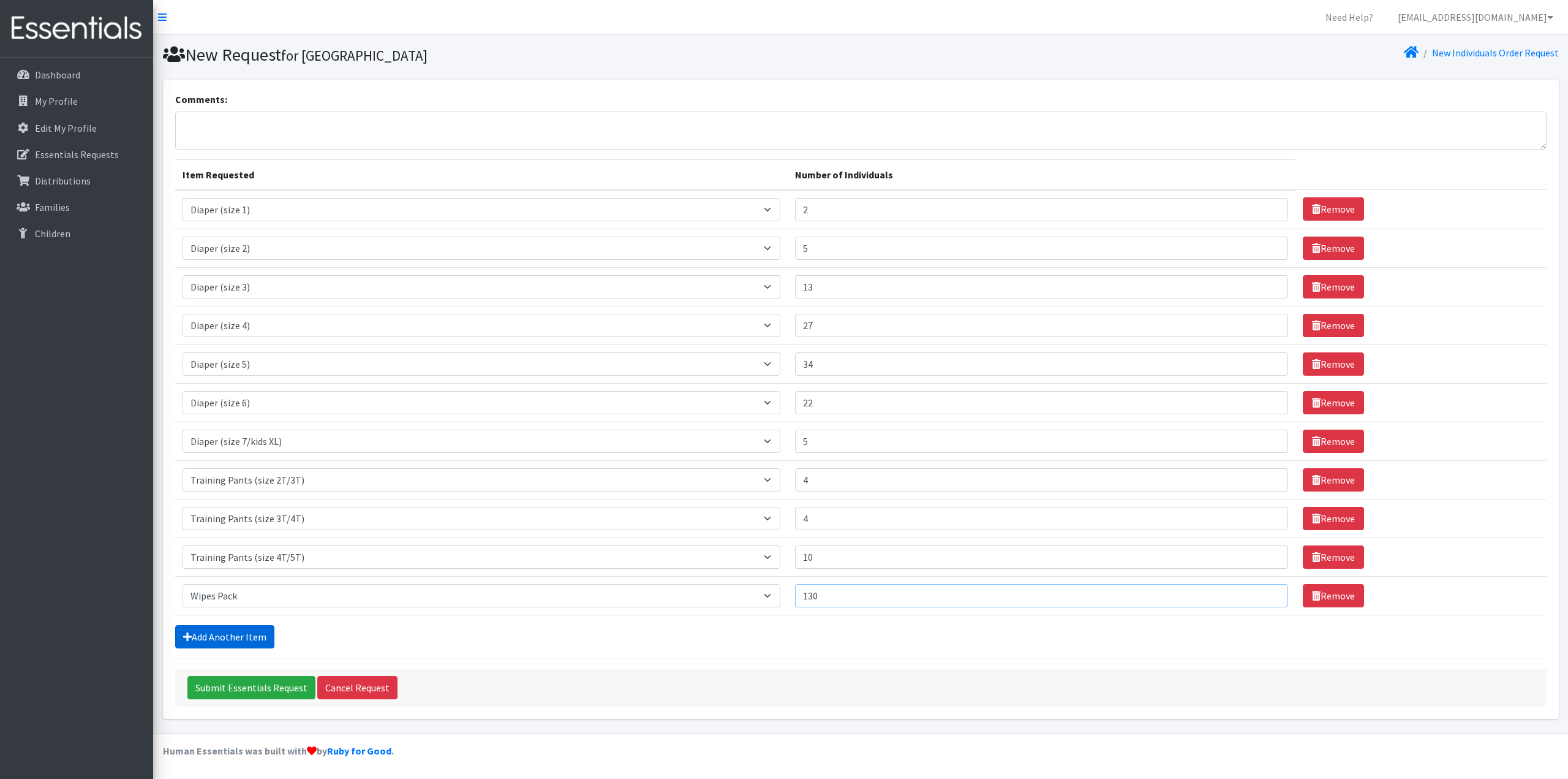
type input "130"
click at [257, 636] on link "Add Another Item" at bounding box center [225, 636] width 100 height 24
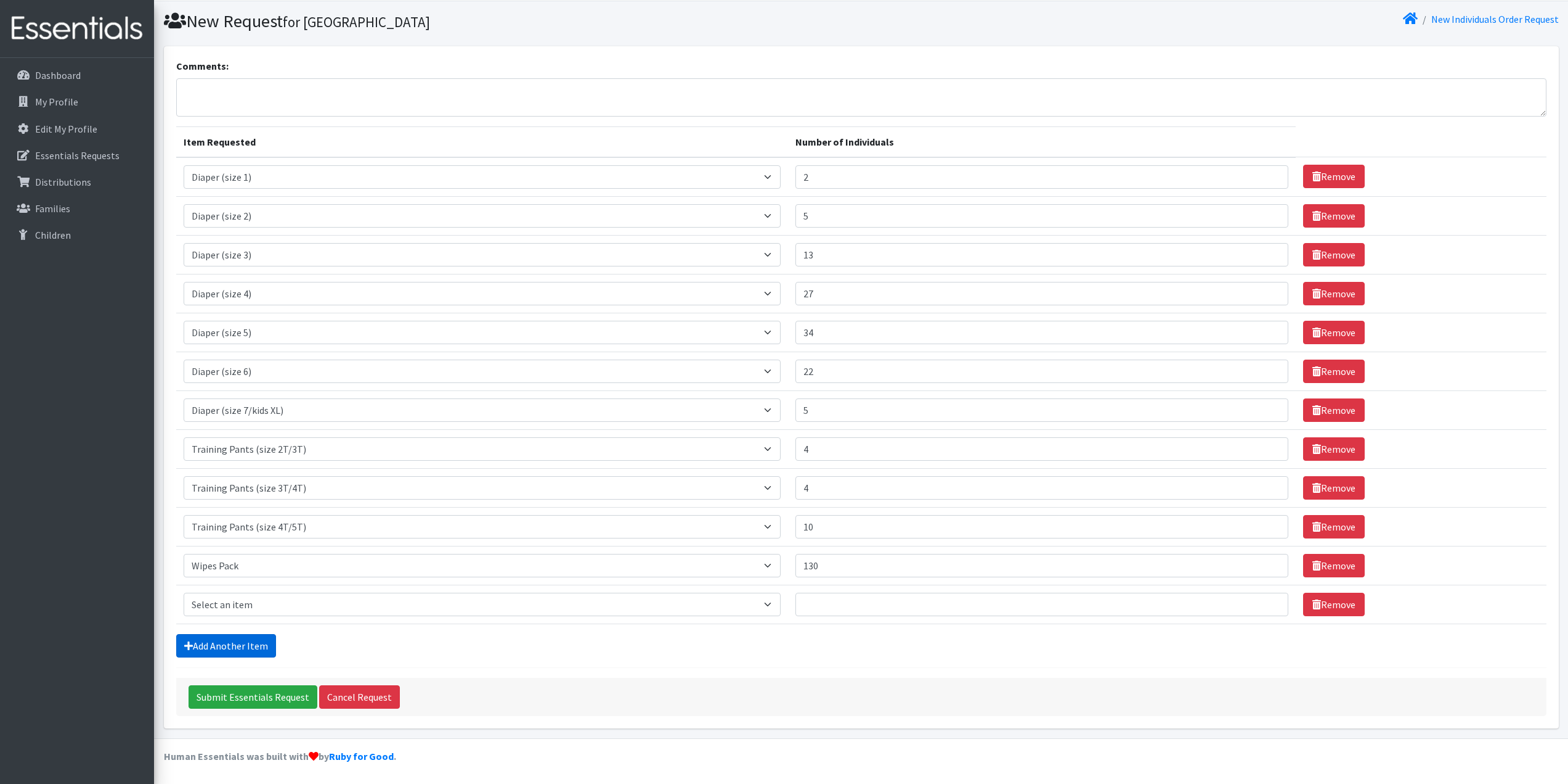
scroll to position [34, 0]
drag, startPoint x: 782, startPoint y: 602, endPoint x: 722, endPoint y: 601, distance: 60.0
click at [782, 602] on select "Select an item Adult Briefs (Medium) Adult Briefs (XL) Adult Briefs (XS) Adult …" at bounding box center [483, 603] width 598 height 24
select select "12686"
click at [184, 592] on select "Select an item Adult Briefs (Medium) Adult Briefs (XL) Adult Briefs (XS) Adult …" at bounding box center [483, 603] width 598 height 24
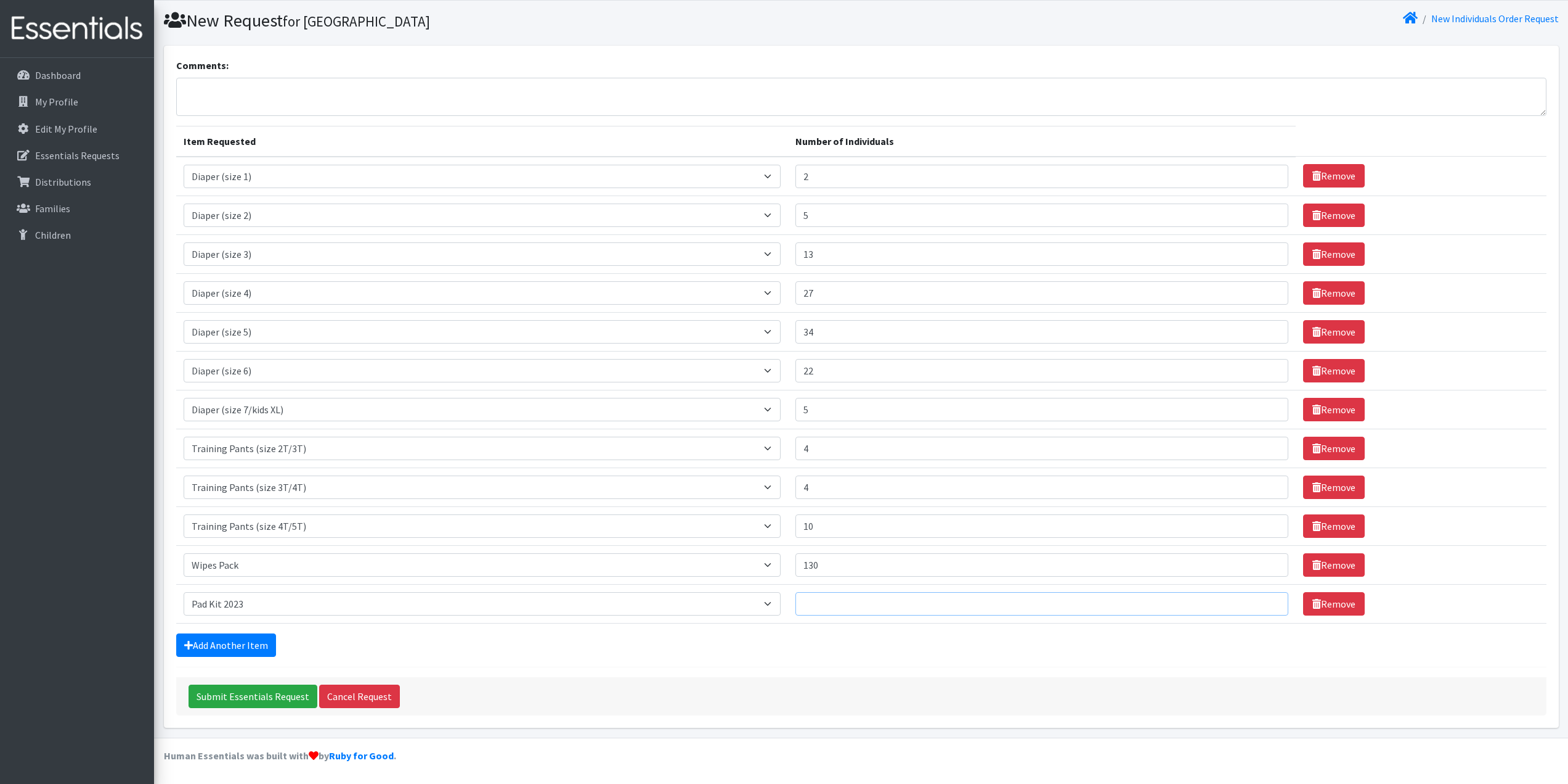
click at [857, 605] on input "Number of Individuals" at bounding box center [1042, 603] width 492 height 24
type input "57"
click at [214, 645] on link "Add Another Item" at bounding box center [226, 645] width 100 height 24
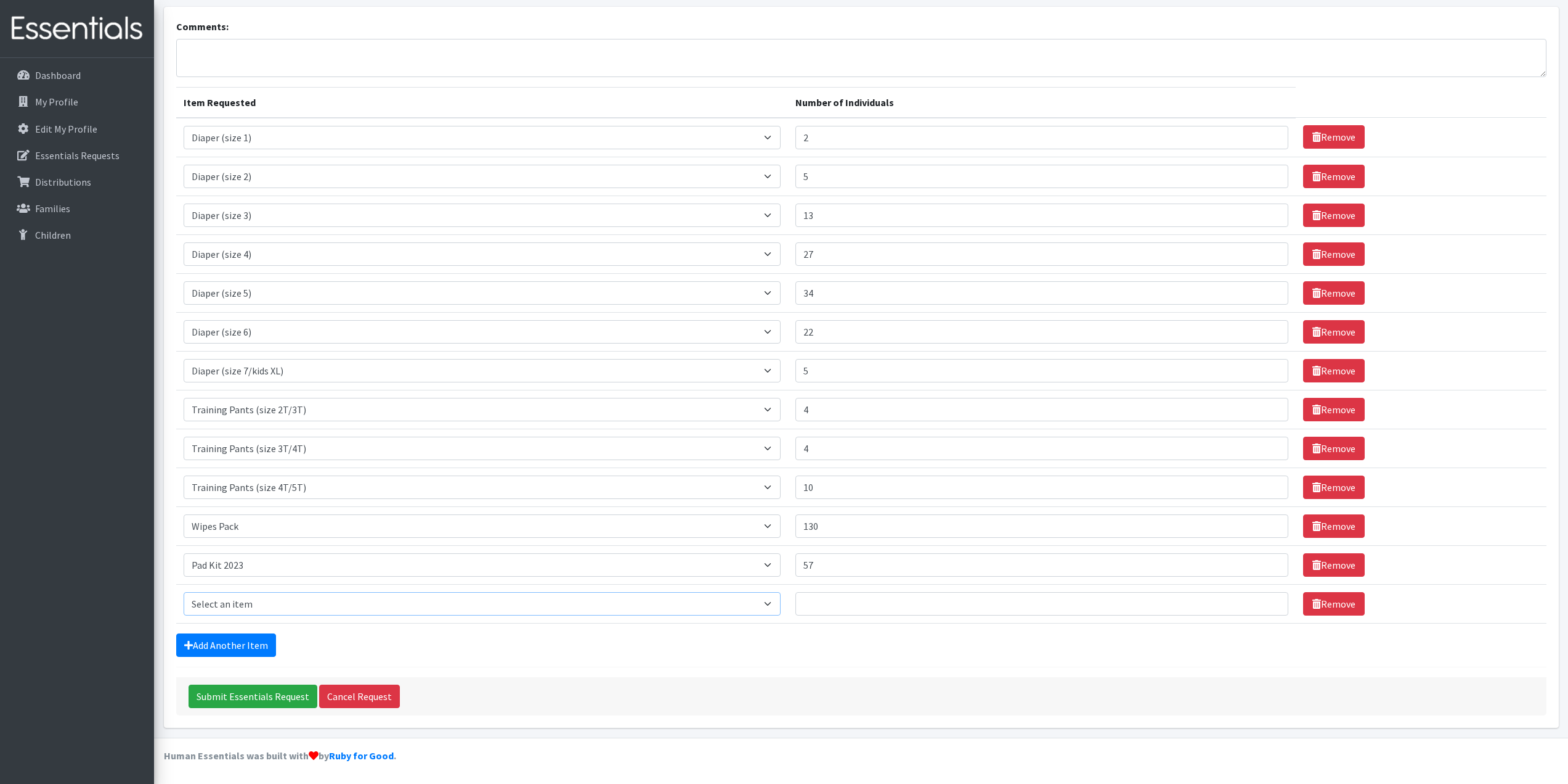
click at [782, 604] on select "Select an item Adult Briefs (Medium) Adult Briefs (XL) Adult Briefs (XS) Adult …" at bounding box center [483, 603] width 598 height 24
select select "12643"
click at [184, 592] on select "Select an item Adult Briefs (Medium) Adult Briefs (XL) Adult Briefs (XS) Adult …" at bounding box center [483, 603] width 598 height 24
click at [851, 603] on input "Number of Individuals" at bounding box center [1042, 603] width 492 height 24
type input "41"
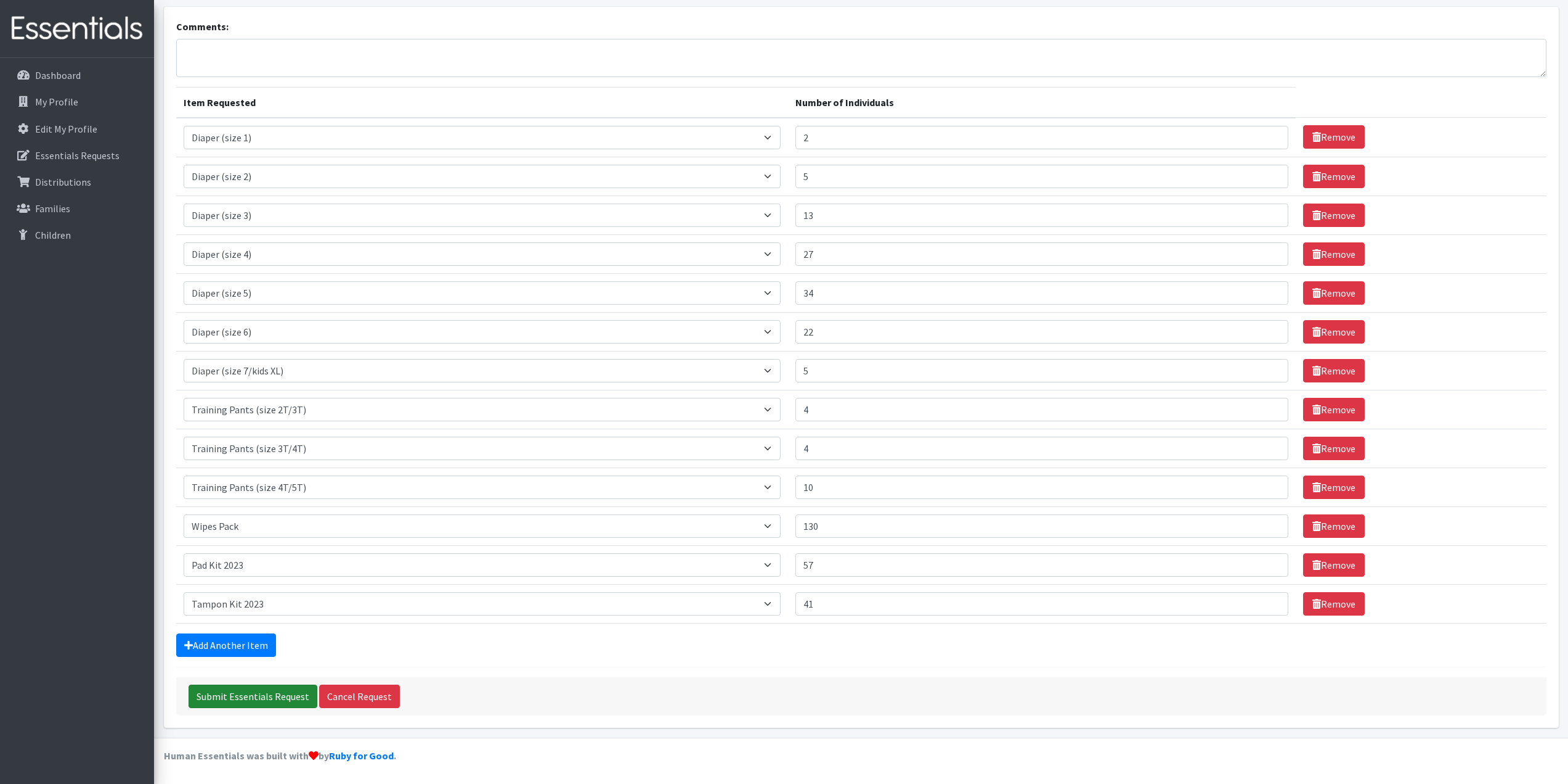
click at [268, 694] on input "Submit Essentials Request" at bounding box center [253, 696] width 129 height 24
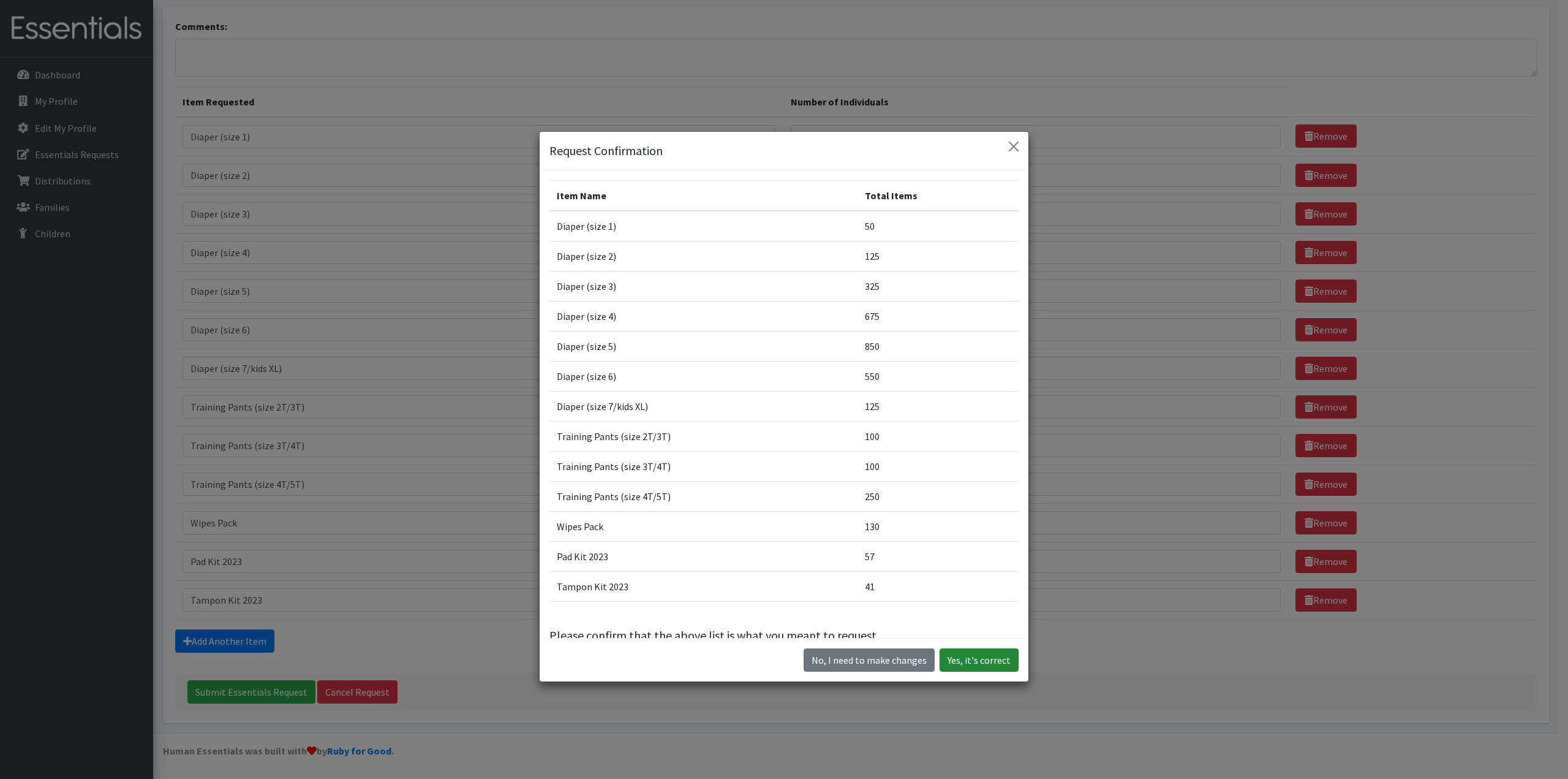
click at [974, 654] on button "Yes, it's correct" at bounding box center [979, 660] width 79 height 24
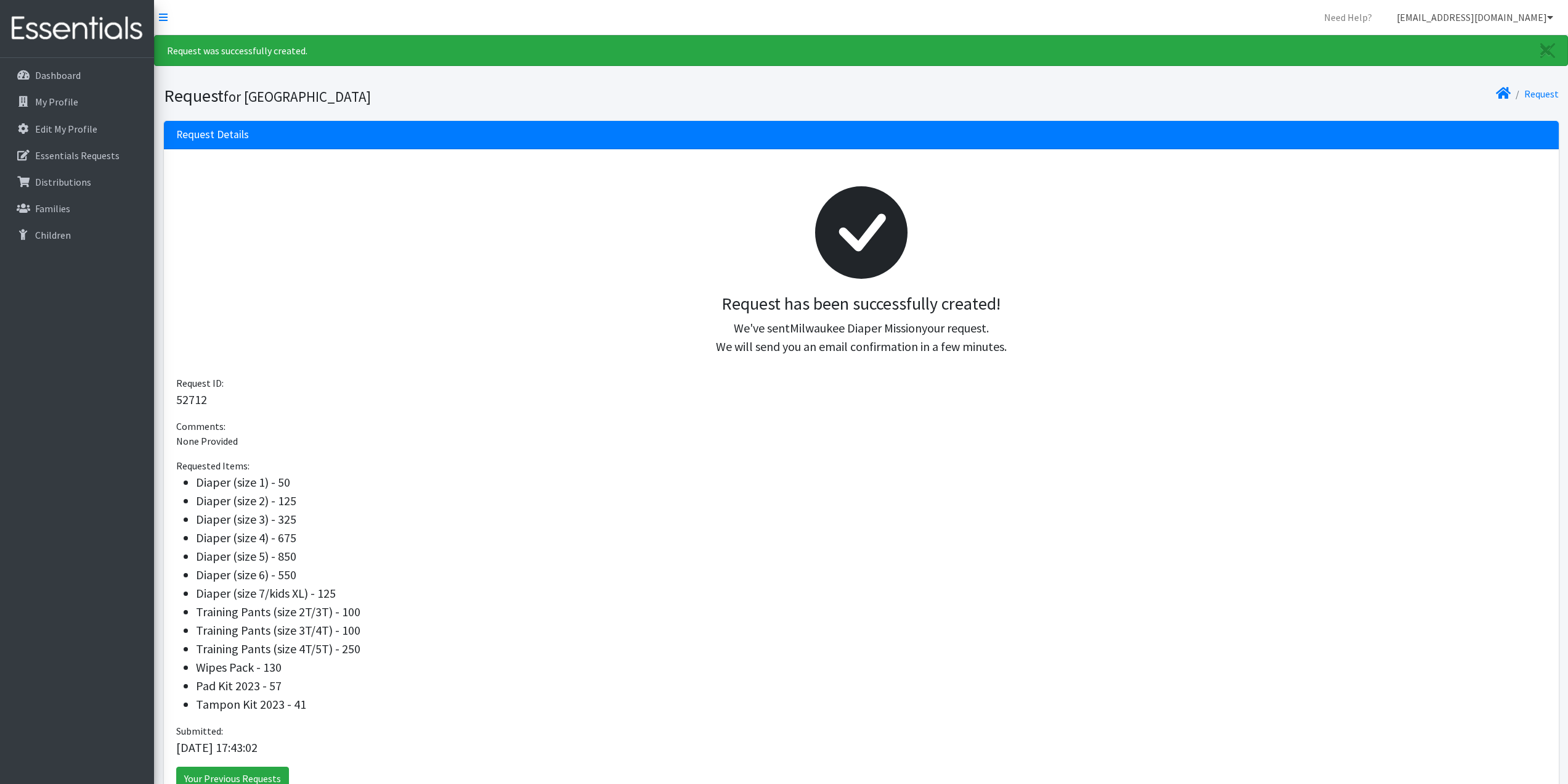
click at [1548, 17] on icon at bounding box center [1550, 17] width 7 height 9
click at [1436, 94] on link "Logout" at bounding box center [1477, 95] width 171 height 25
